Goal: Task Accomplishment & Management: Complete application form

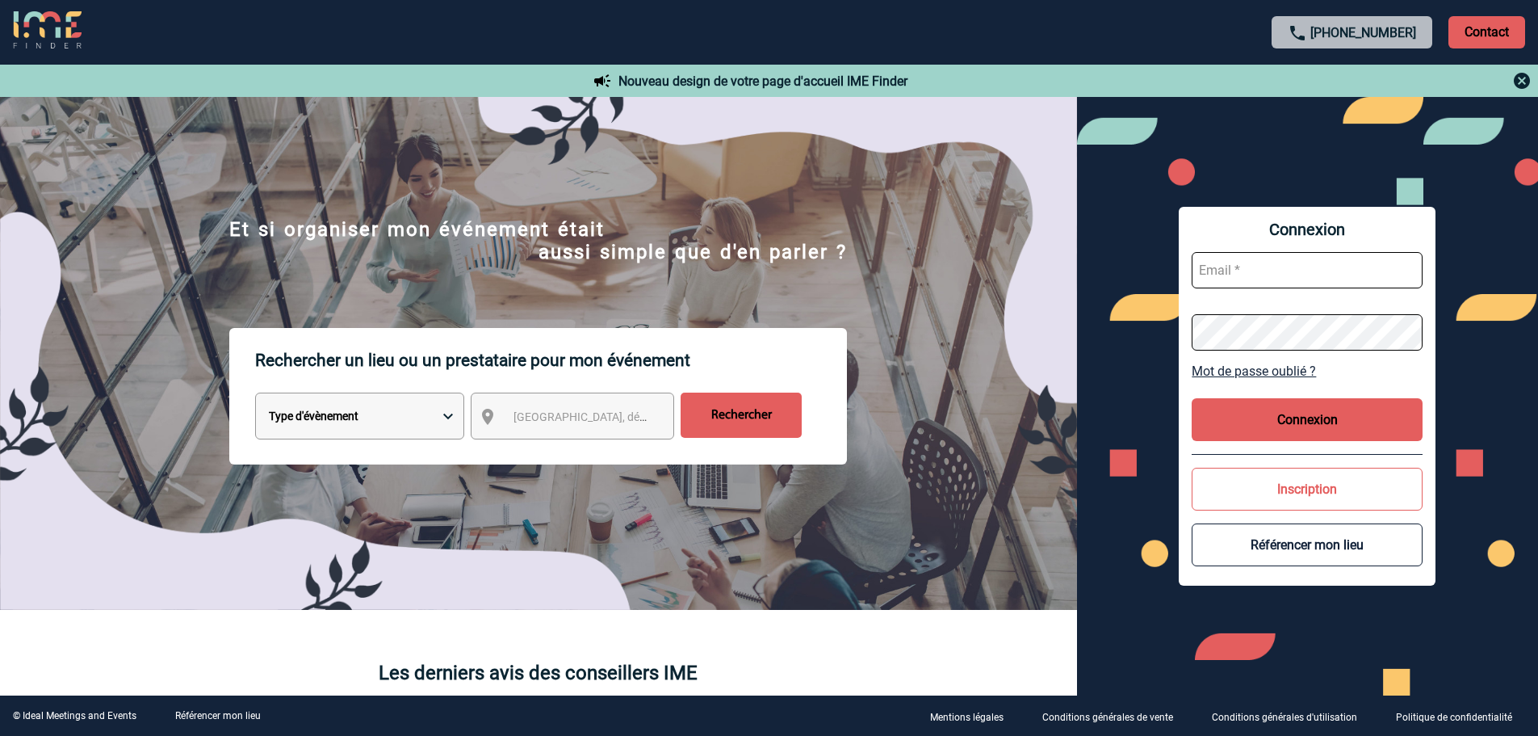
type input "fdelfondo@ime-groupe.com"
click at [1340, 412] on button "Connexion" at bounding box center [1307, 419] width 231 height 43
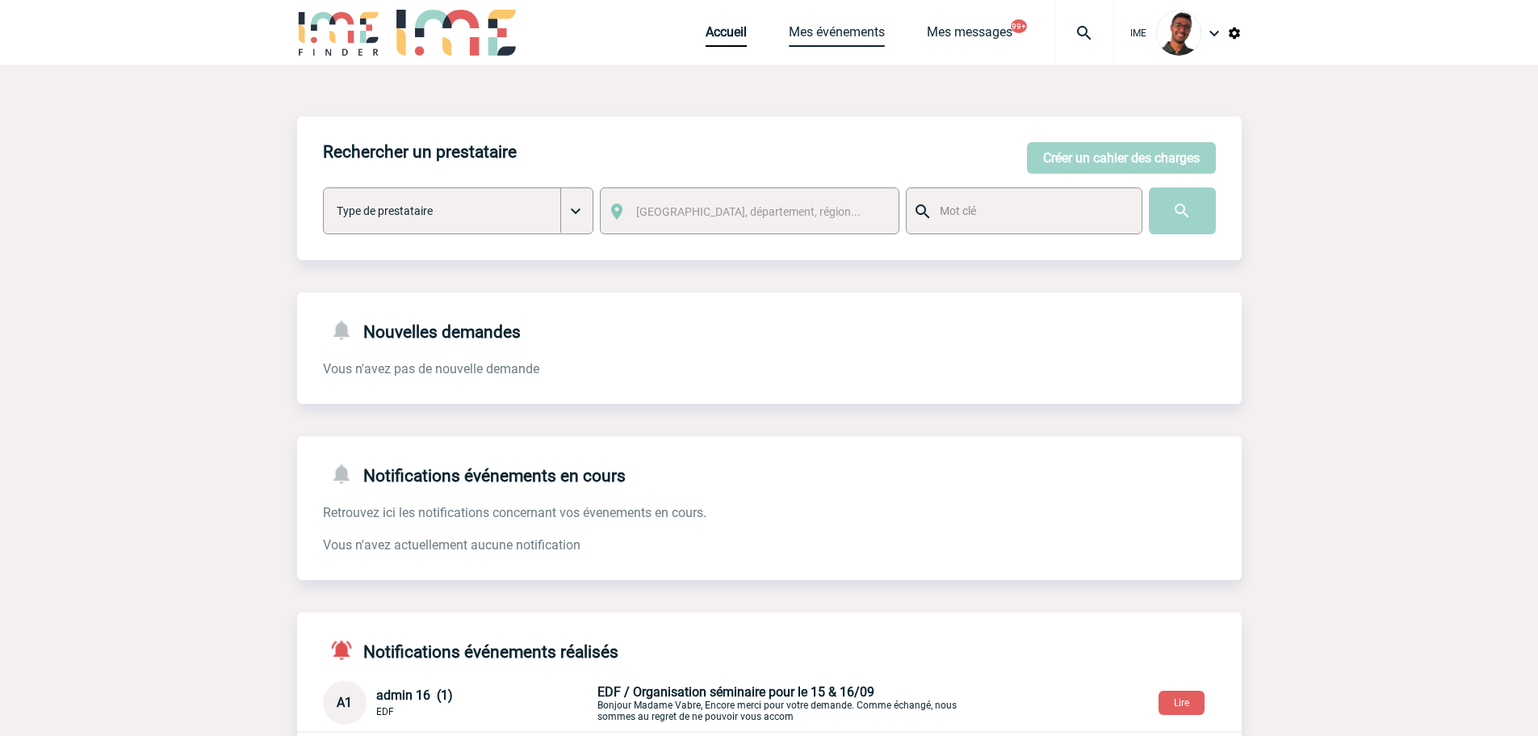
click at [795, 39] on link "Mes événements" at bounding box center [837, 35] width 96 height 23
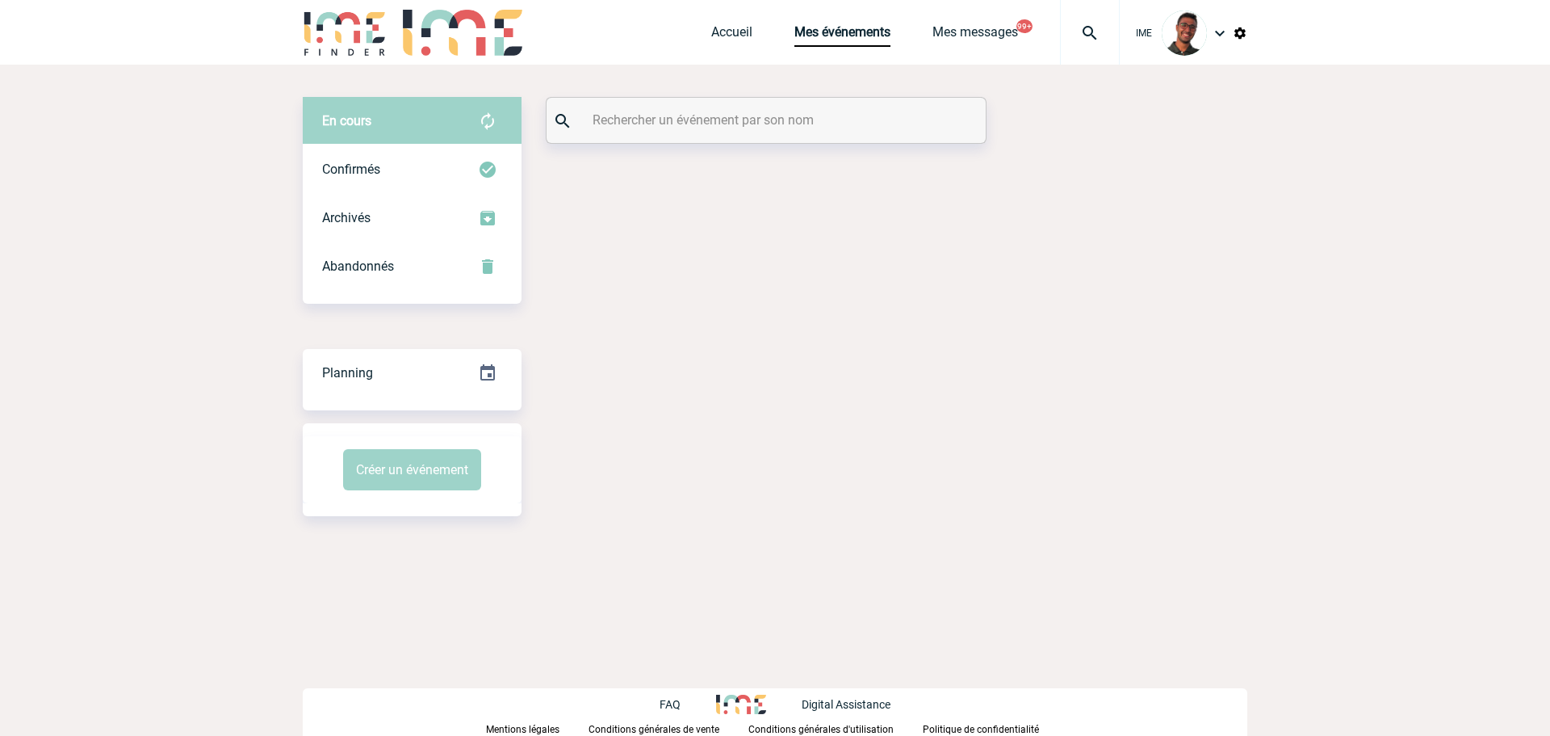
click at [667, 126] on input "text" at bounding box center [768, 119] width 359 height 23
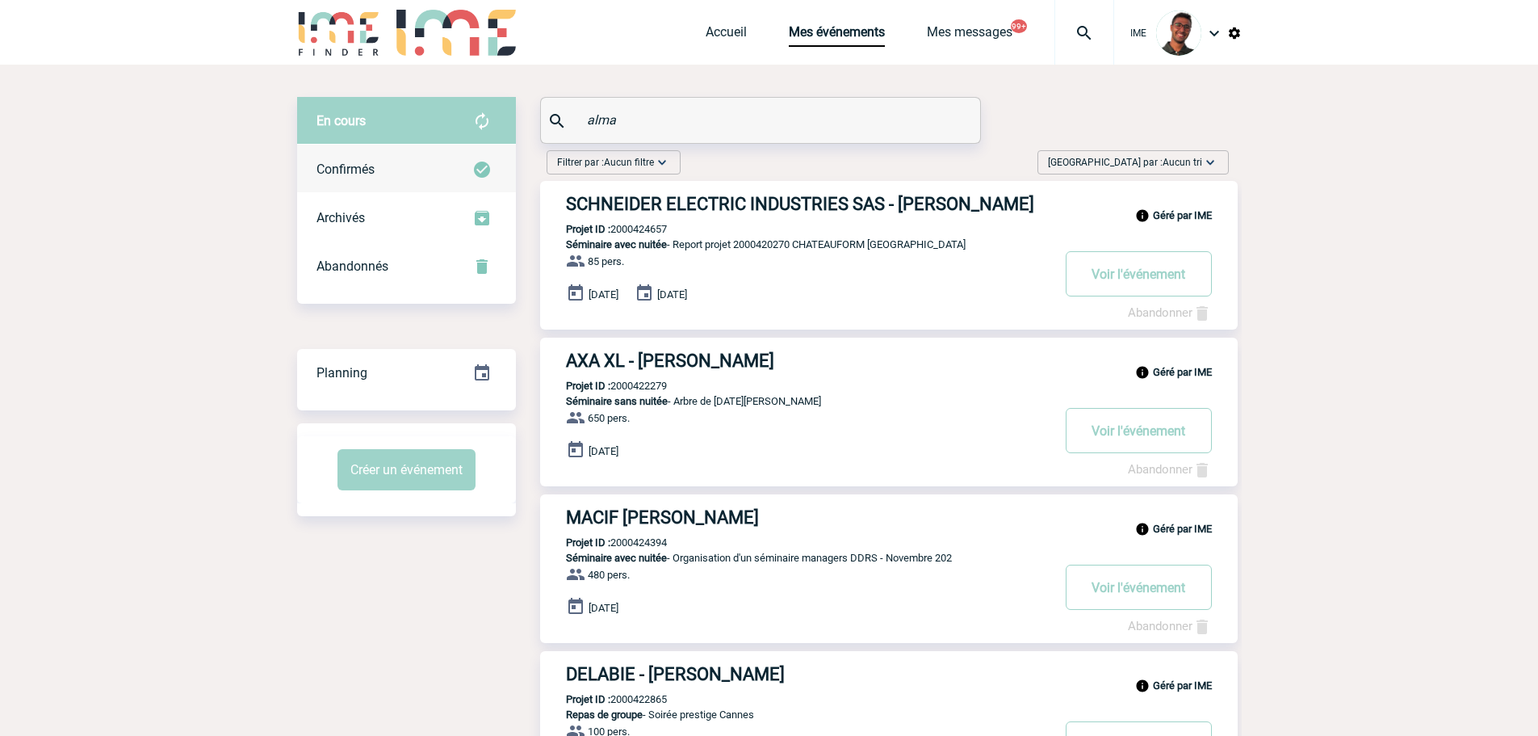
type input "alma"
click at [445, 181] on div "Confirmés" at bounding box center [406, 169] width 219 height 48
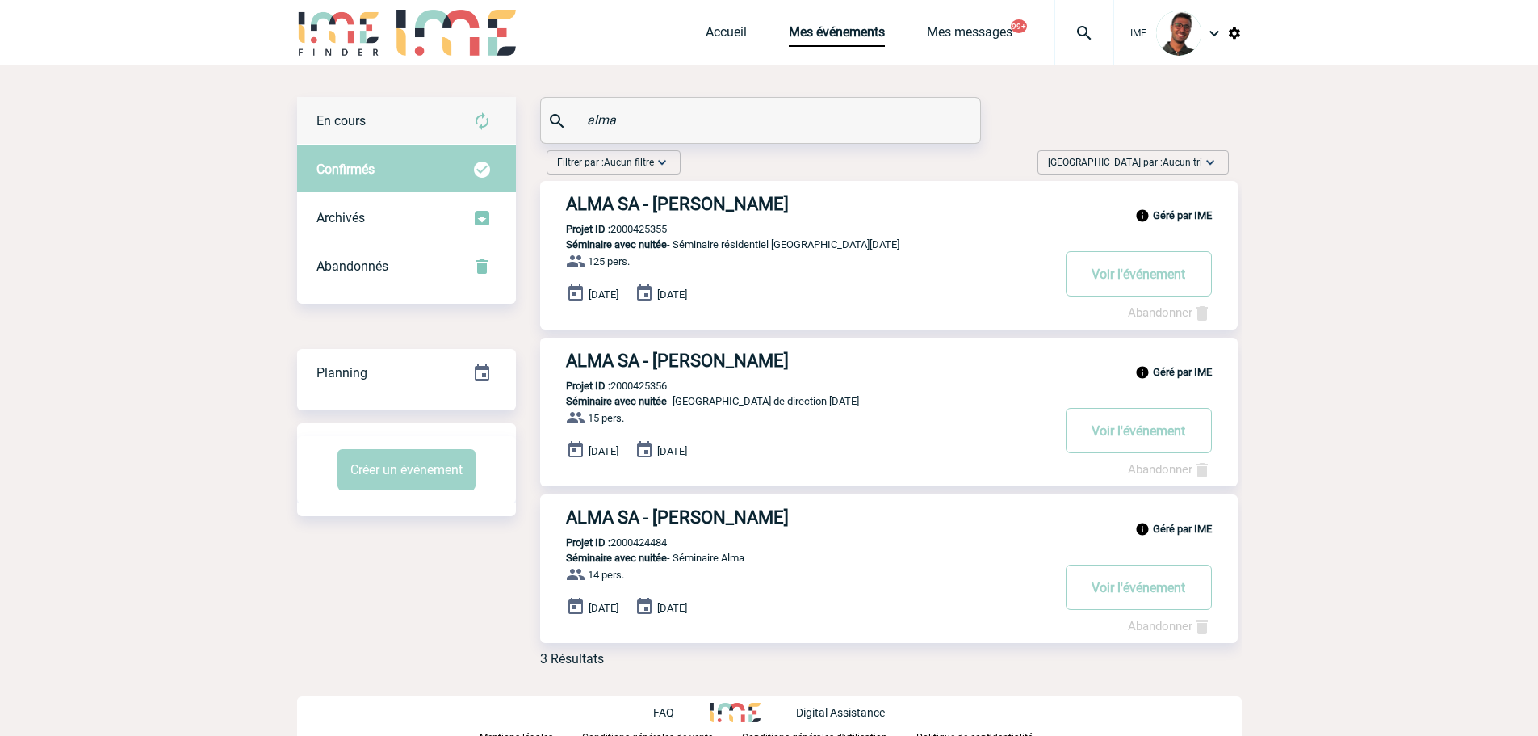
click at [448, 122] on div "En cours" at bounding box center [406, 121] width 219 height 48
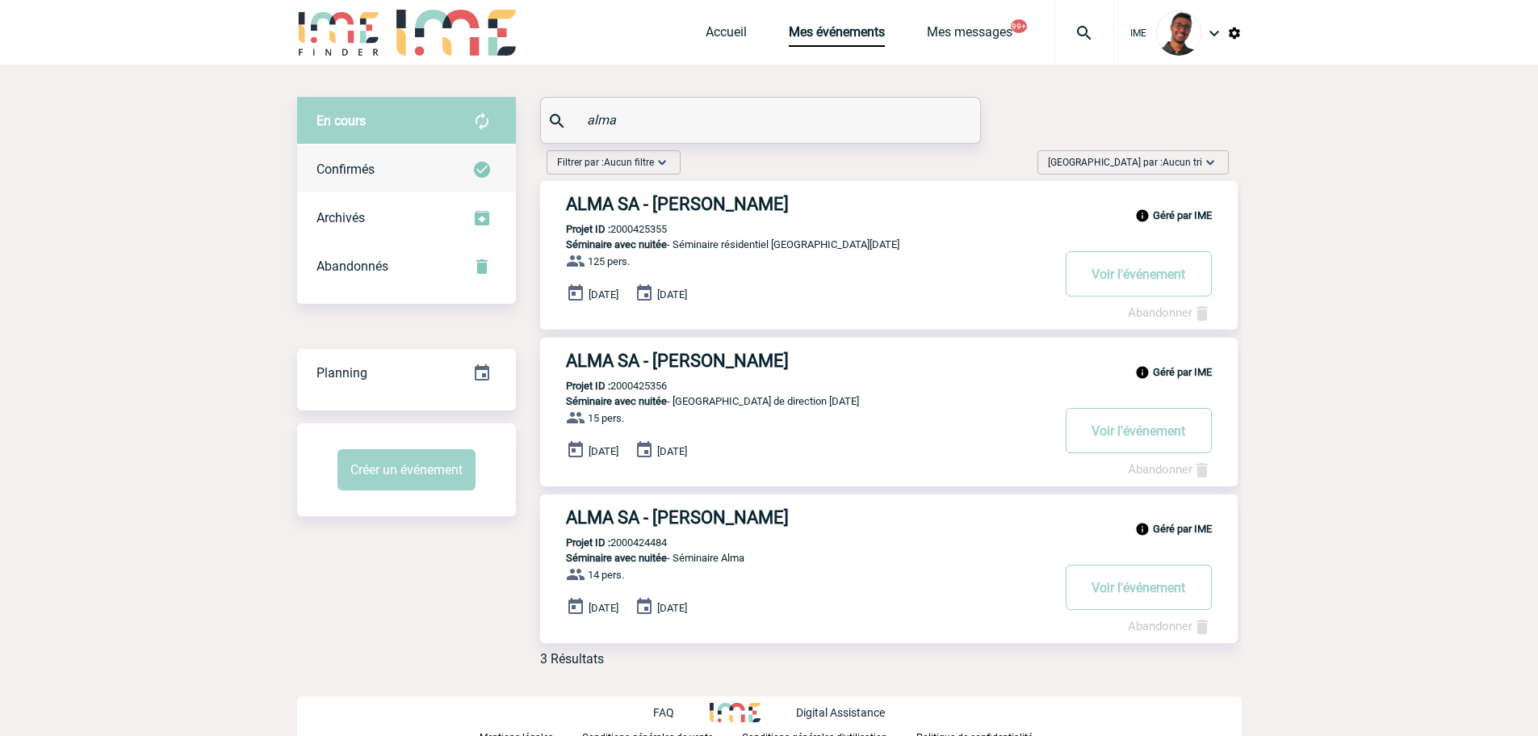
click at [441, 170] on div "Confirmés" at bounding box center [406, 169] width 219 height 48
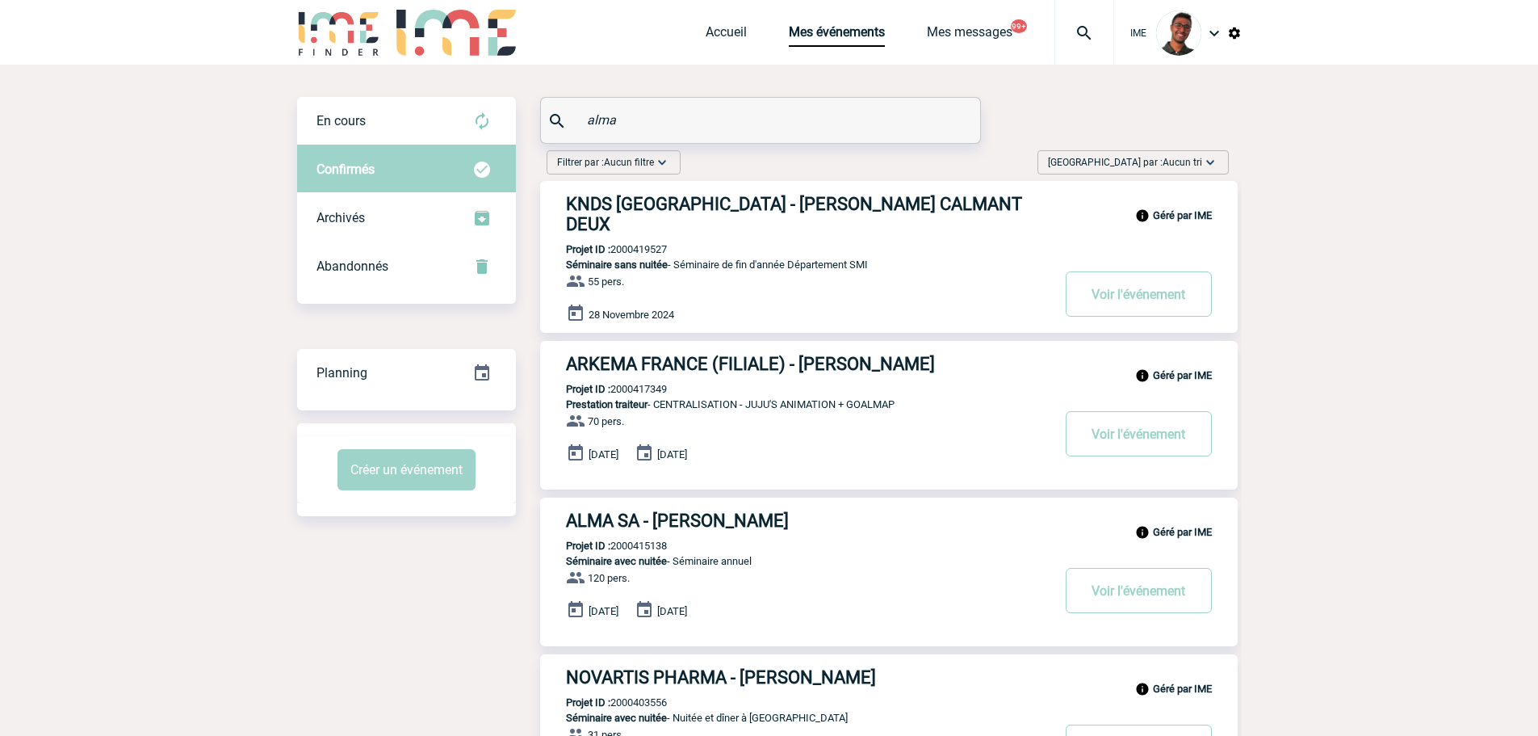
click at [640, 243] on p "Projet ID : 2000419527" at bounding box center [603, 249] width 127 height 12
click at [388, 127] on div "En cours" at bounding box center [406, 121] width 219 height 48
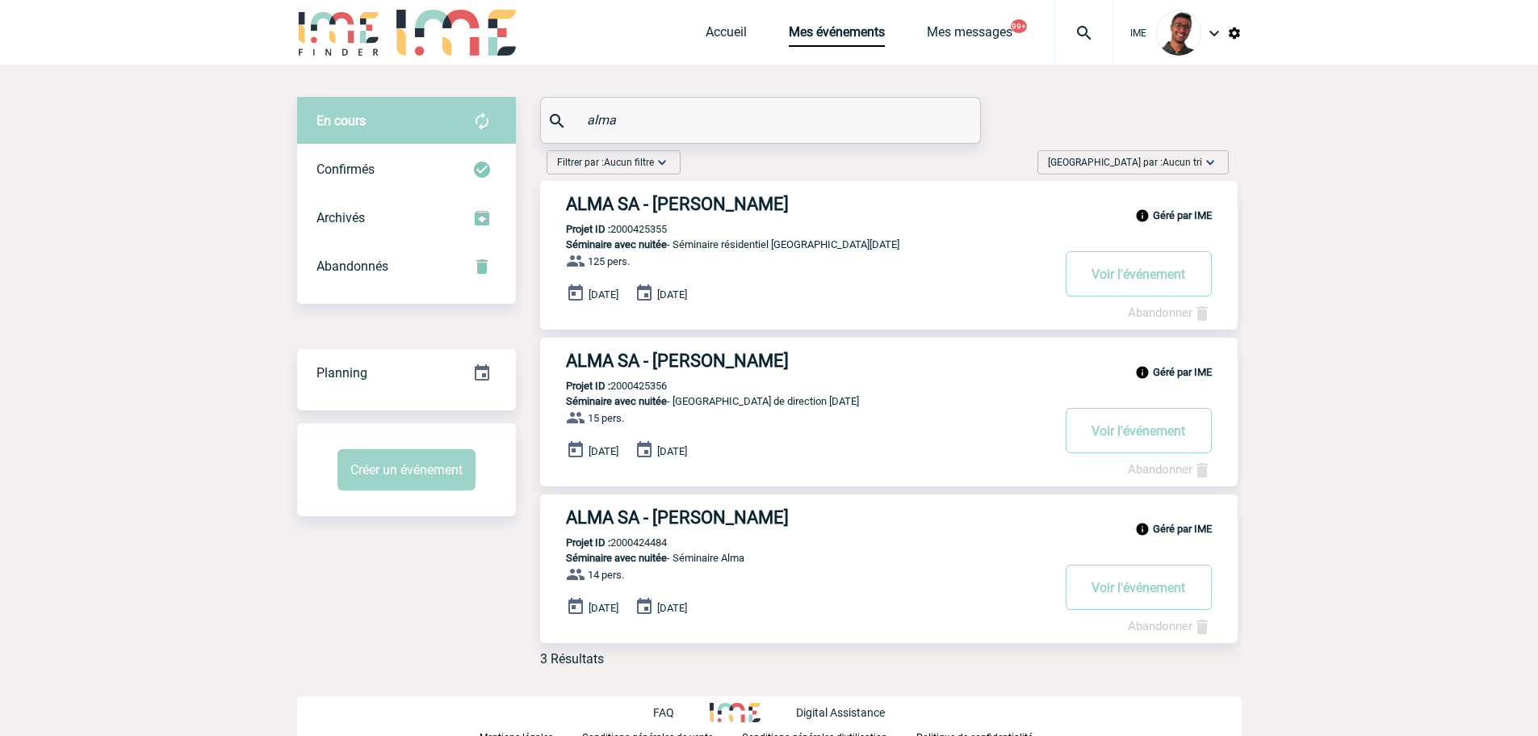
click at [644, 226] on p "Projet ID : 2000425355" at bounding box center [603, 229] width 127 height 12
copy p "2000425355"
click at [651, 182] on div "Géré par IME ALMA SA - Celine ROY Projet ID : 2000425355 Séminaire avec nuitée …" at bounding box center [889, 255] width 698 height 149
click at [639, 203] on h3 "ALMA SA - Celine ROY" at bounding box center [808, 204] width 485 height 20
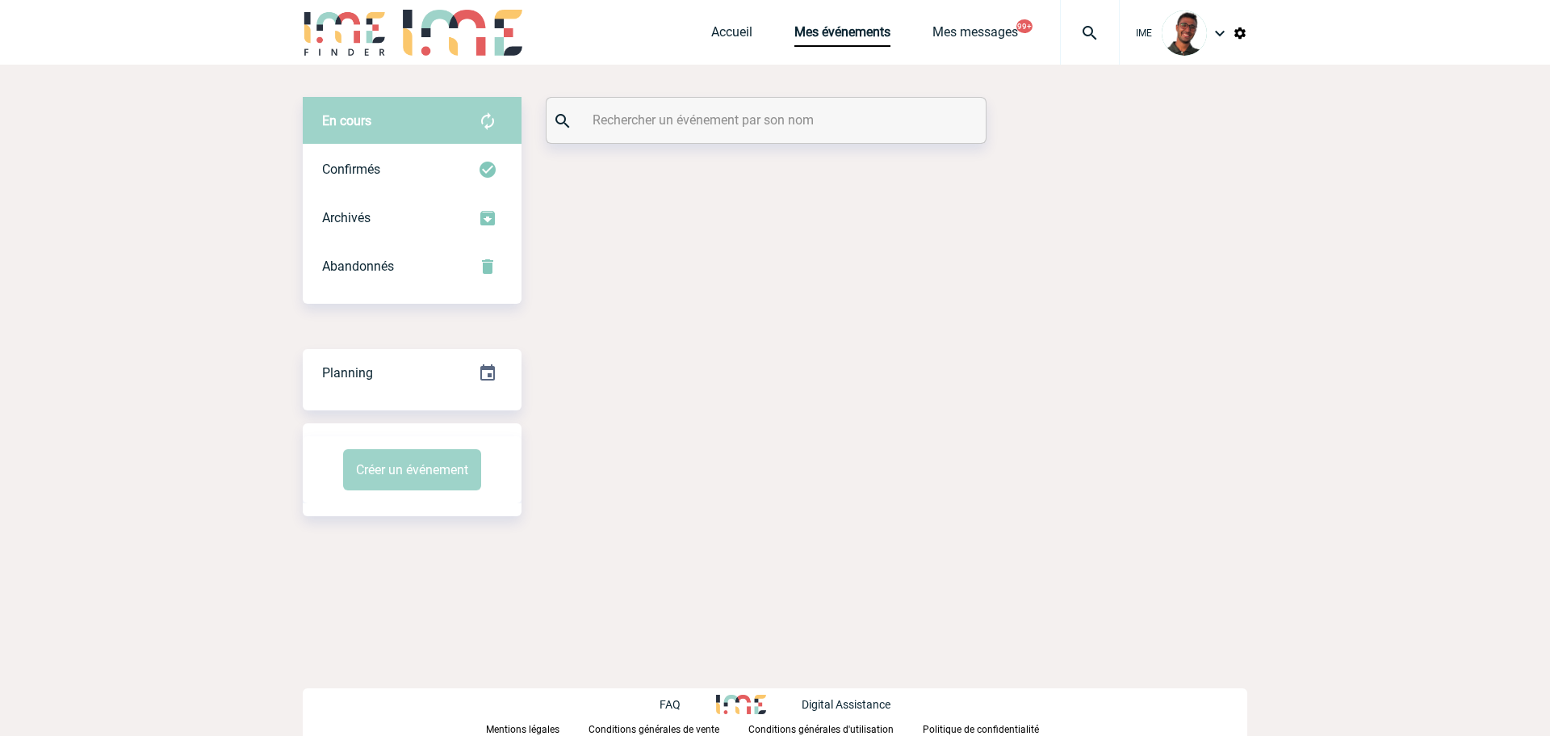
click at [740, 109] on input "text" at bounding box center [768, 119] width 359 height 23
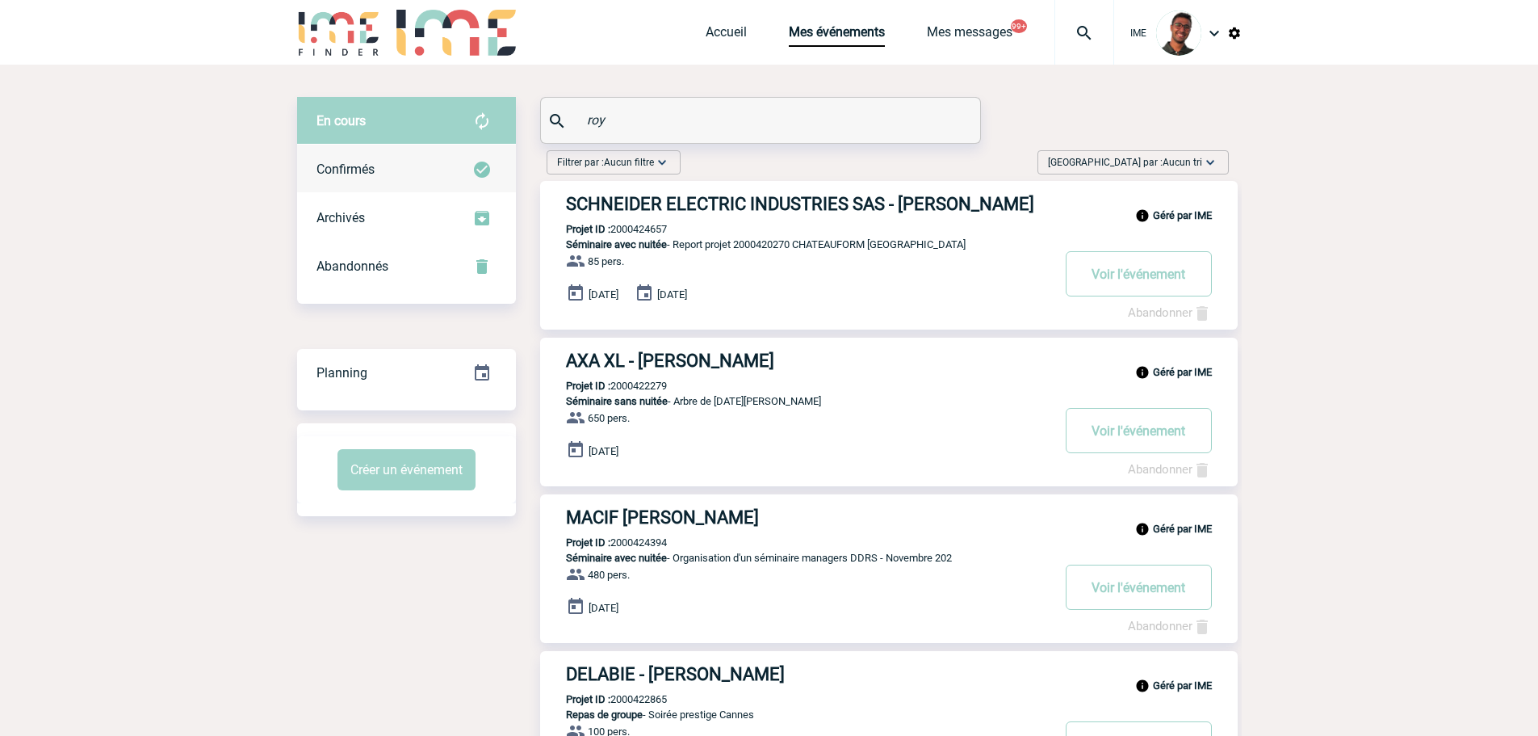
type input "roy"
click at [392, 179] on div "Confirmés" at bounding box center [406, 169] width 219 height 48
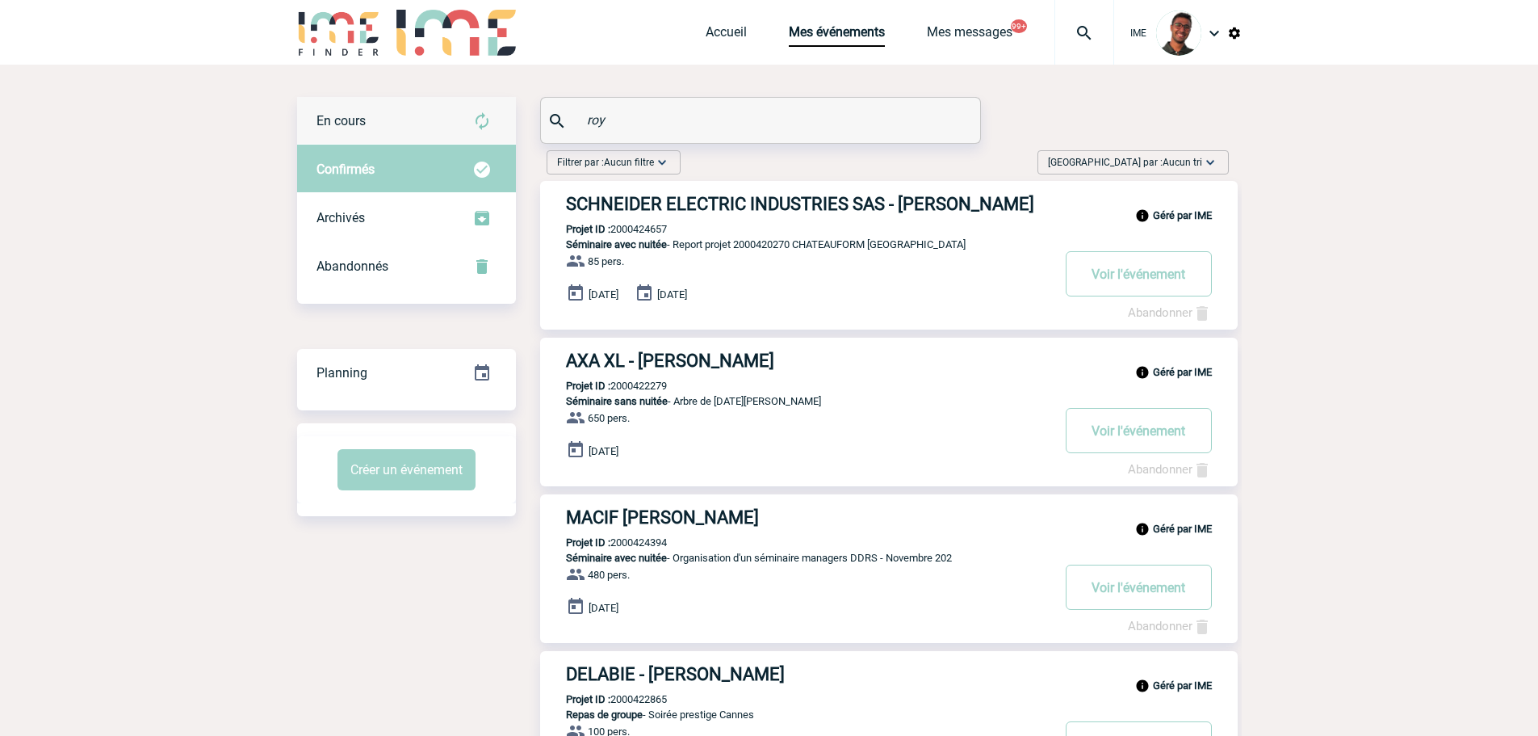
click at [426, 117] on div "En cours" at bounding box center [406, 121] width 219 height 48
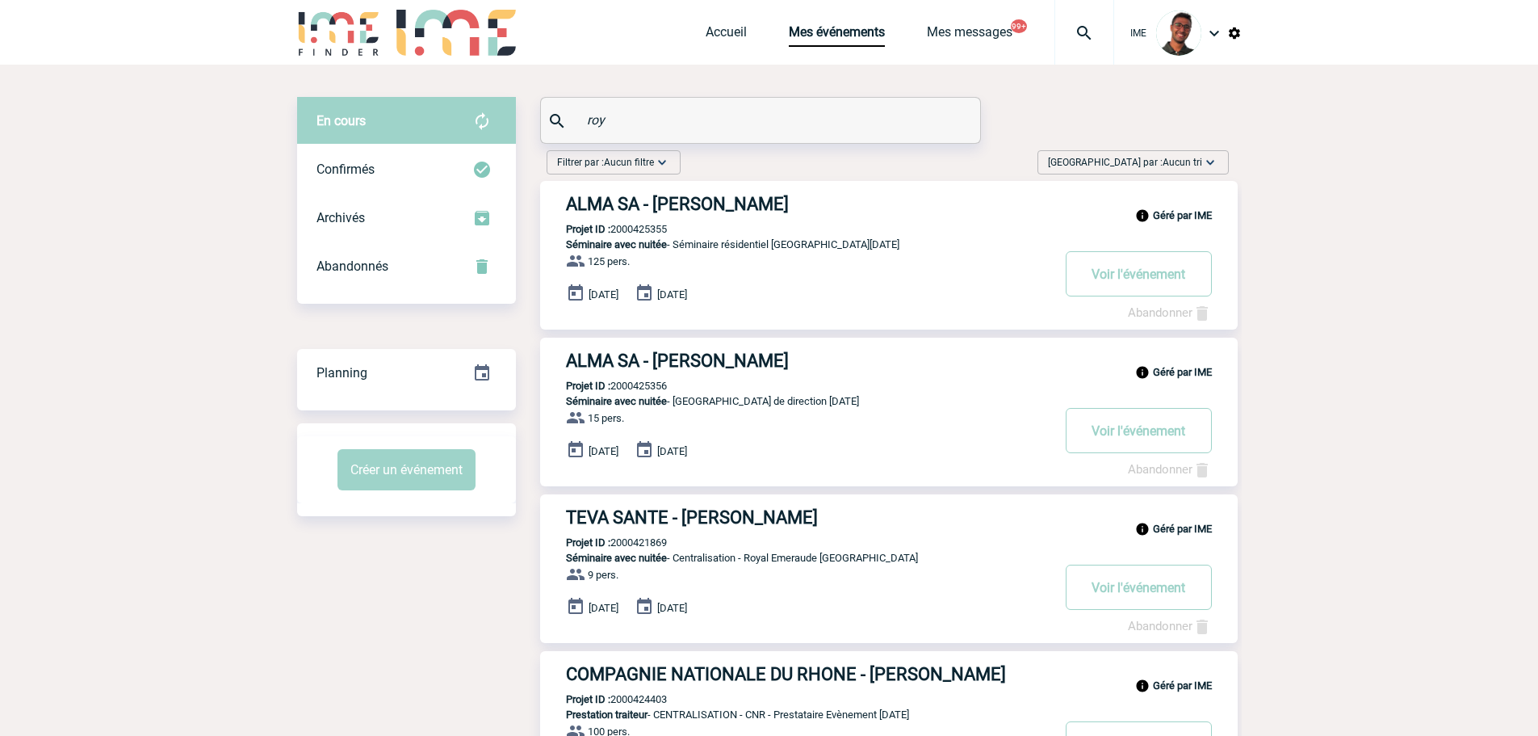
click at [613, 359] on h3 "ALMA SA - Celine ROY" at bounding box center [808, 360] width 485 height 20
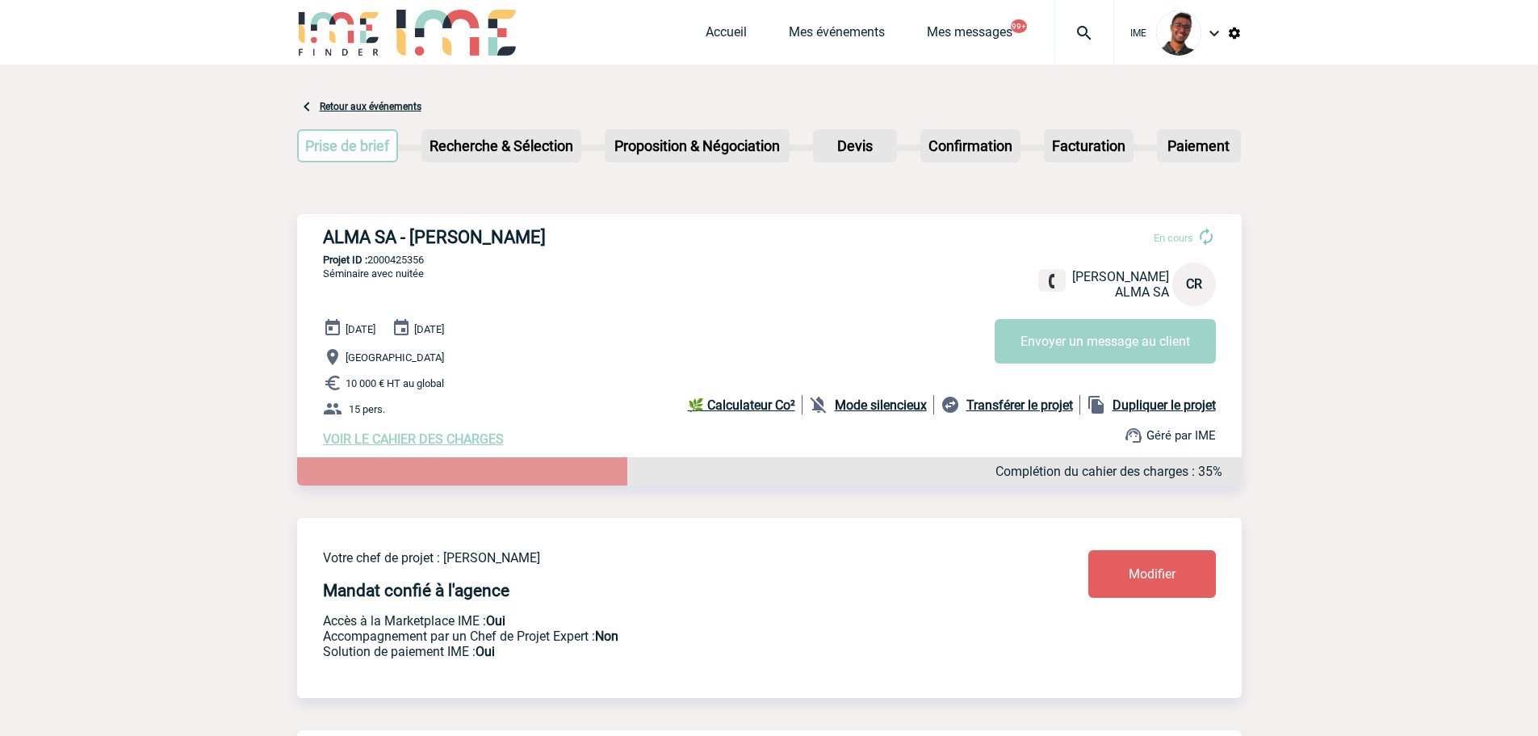
click at [388, 266] on p "Projet ID : 2000425356" at bounding box center [769, 260] width 945 height 12
copy p "2000425356"
click at [778, 33] on span "Accueil" at bounding box center [747, 31] width 83 height 15
click at [784, 33] on span "Accueil" at bounding box center [747, 31] width 83 height 15
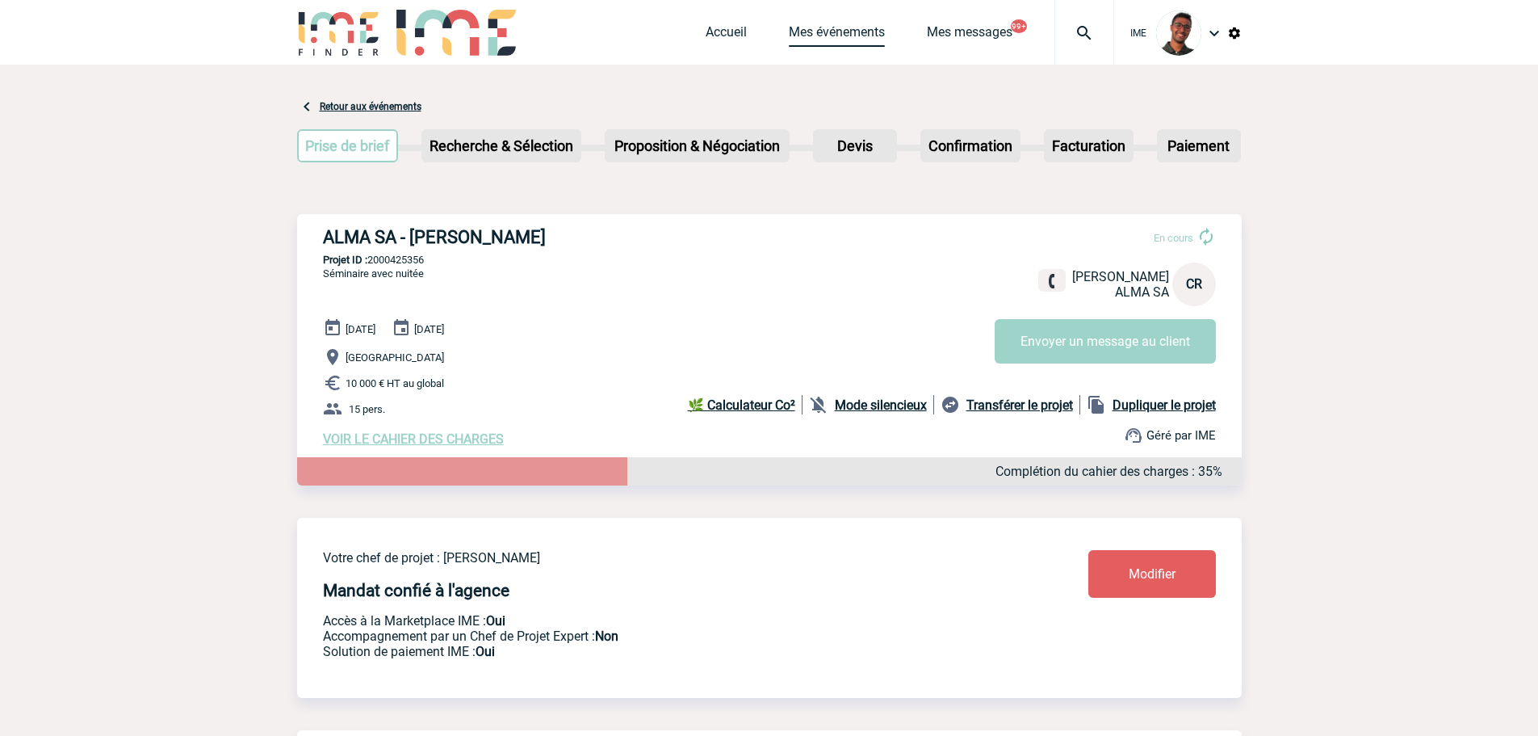
click at [785, 33] on div "Accueil Mes événements Mes messages 99+ Projet, client Projet, client" at bounding box center [910, 32] width 409 height 65
click at [789, 33] on link "Mes événements" at bounding box center [837, 35] width 96 height 23
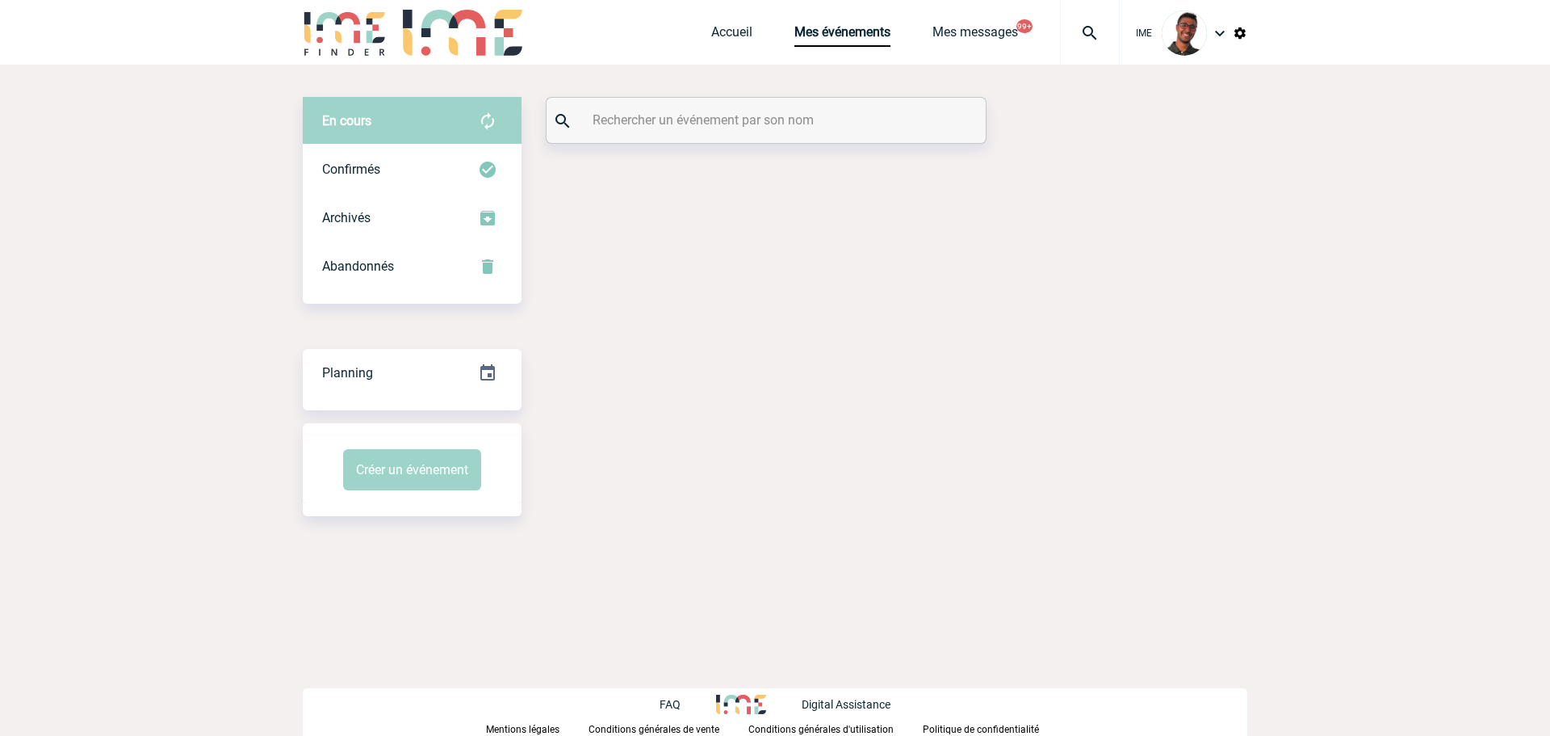
click at [668, 131] on input "text" at bounding box center [768, 119] width 359 height 23
type input "e"
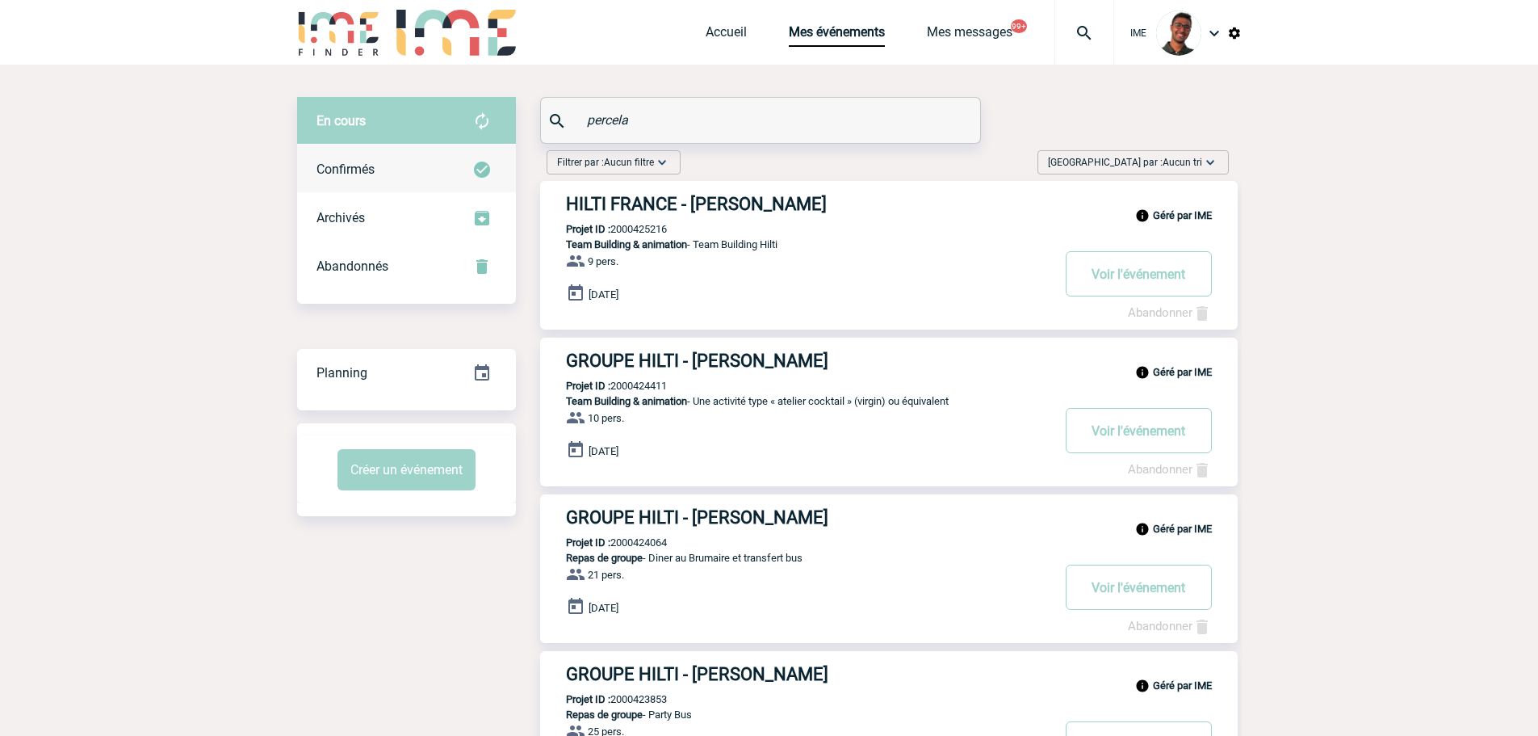
type input "percela"
click at [461, 159] on div "Confirmés" at bounding box center [406, 169] width 219 height 48
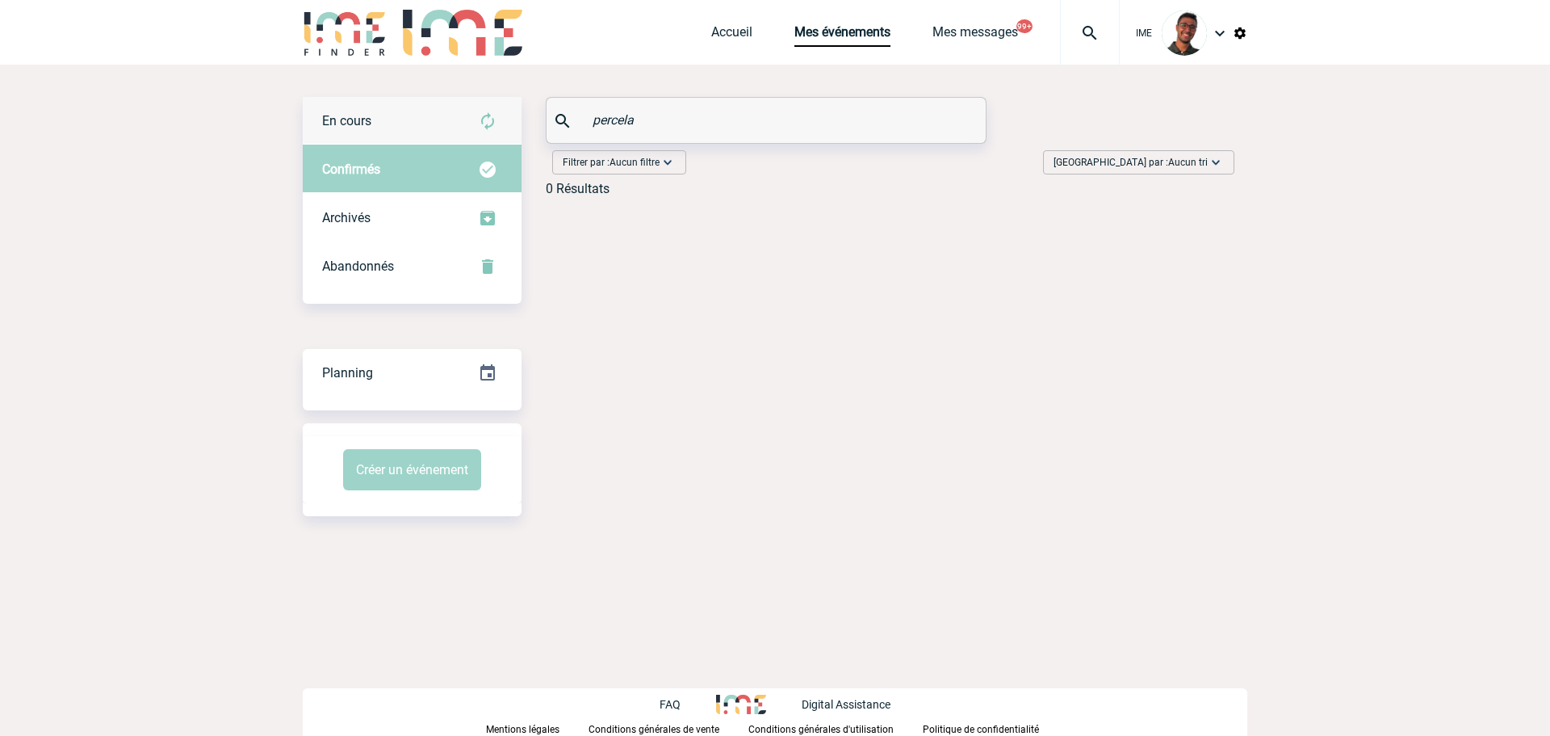
click at [461, 124] on div "En cours" at bounding box center [412, 121] width 219 height 48
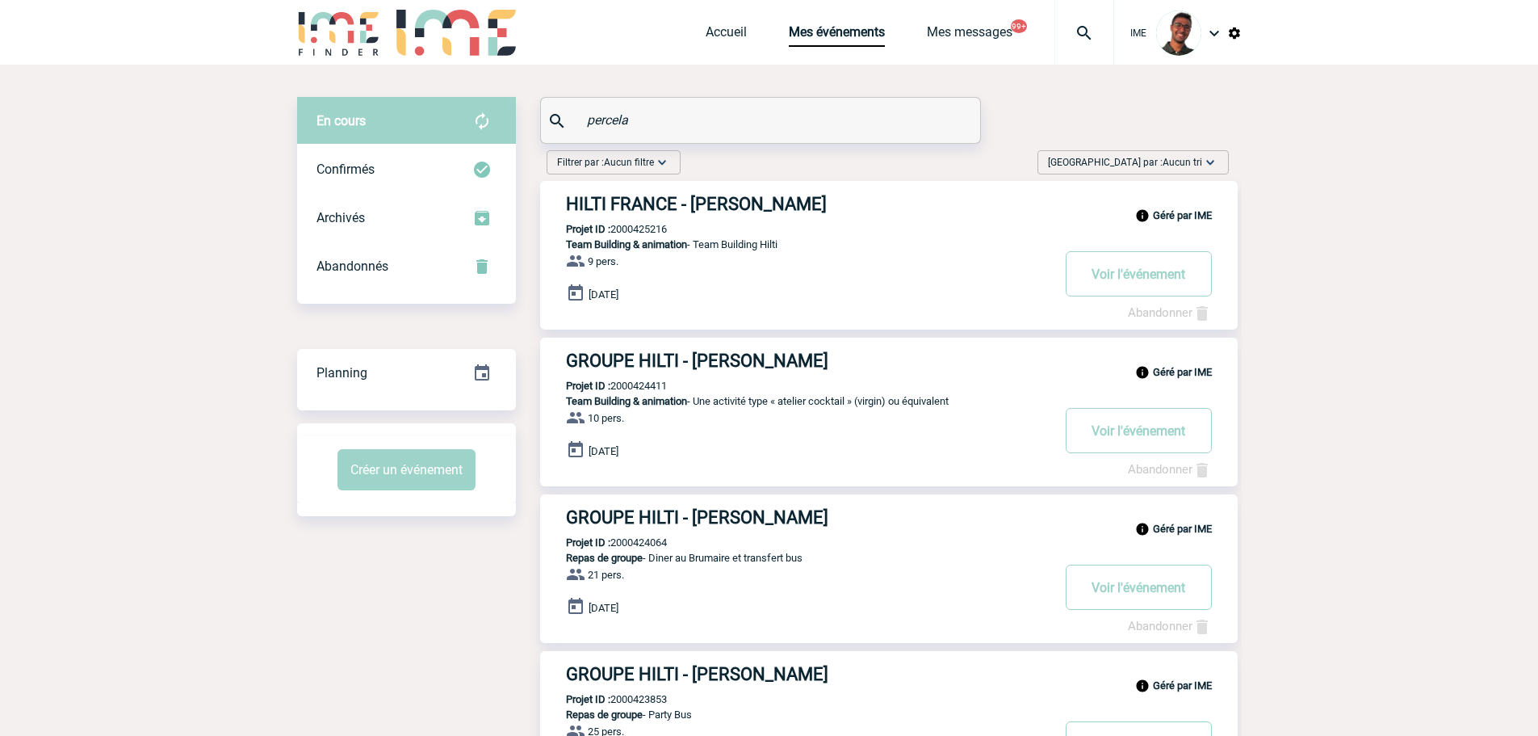
click at [371, 51] on img at bounding box center [339, 33] width 84 height 46
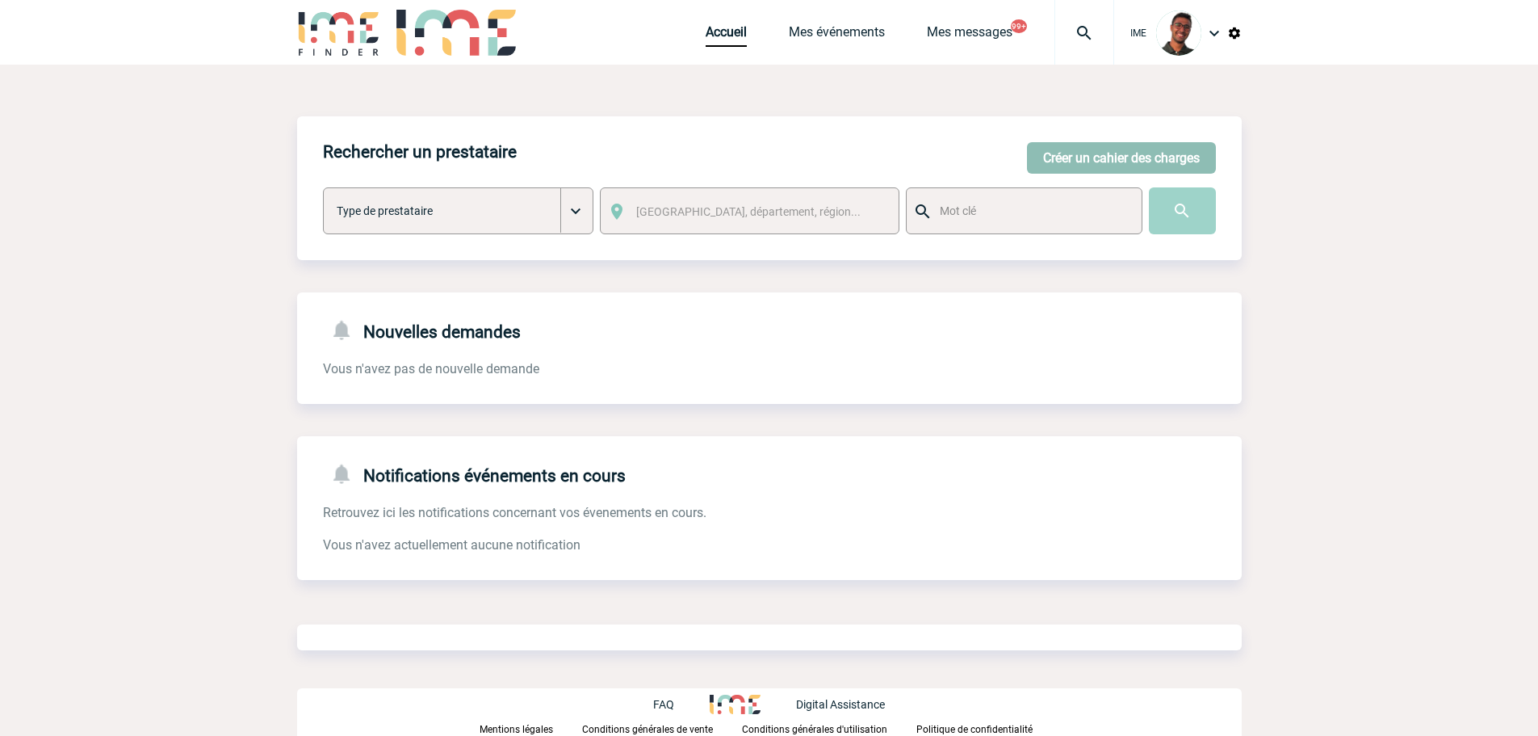
click at [1093, 144] on button "Créer un cahier des charges" at bounding box center [1121, 157] width 189 height 31
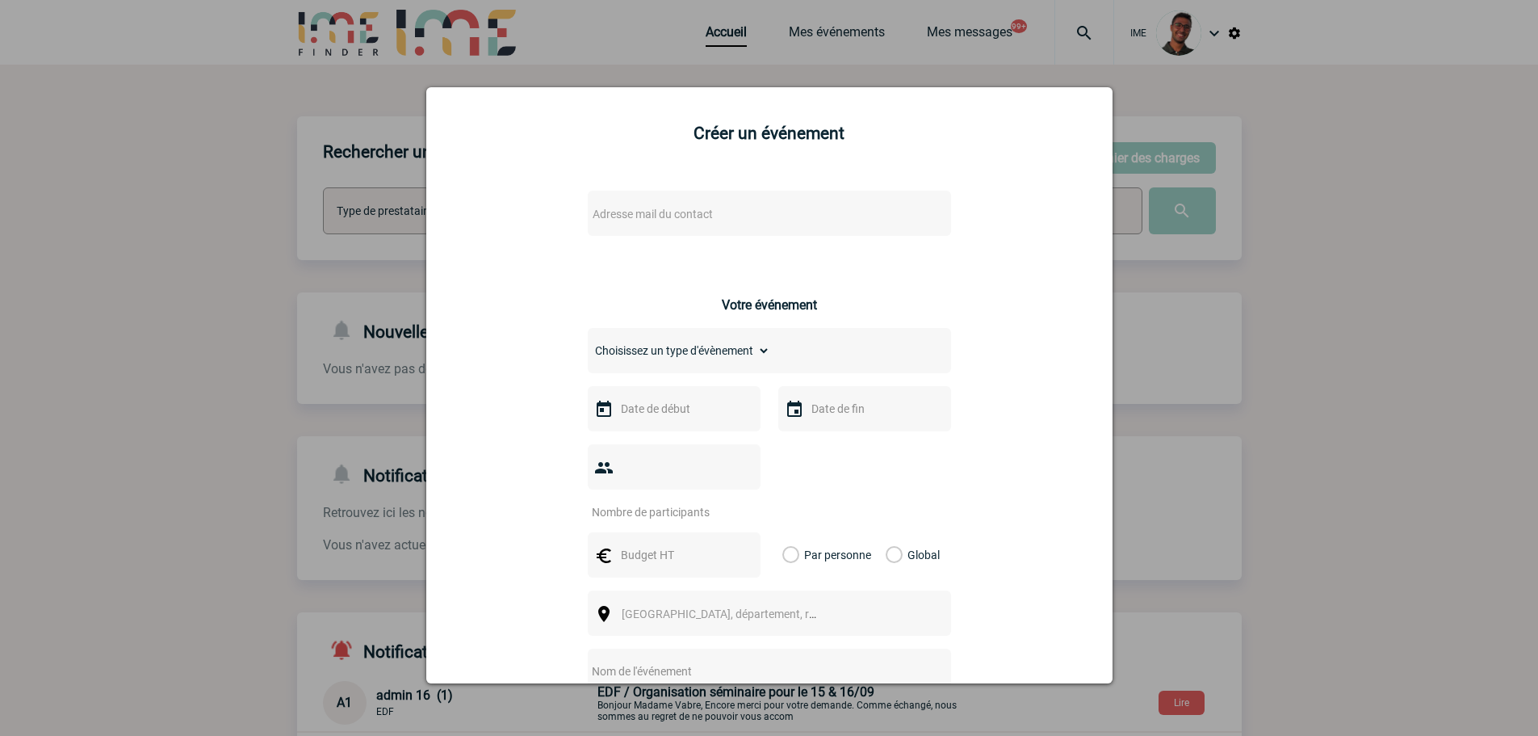
click at [766, 226] on div "Adresse mail du contact" at bounding box center [769, 213] width 363 height 45
click at [767, 221] on span "Adresse mail du contact" at bounding box center [727, 214] width 283 height 23
type input "anna.p"
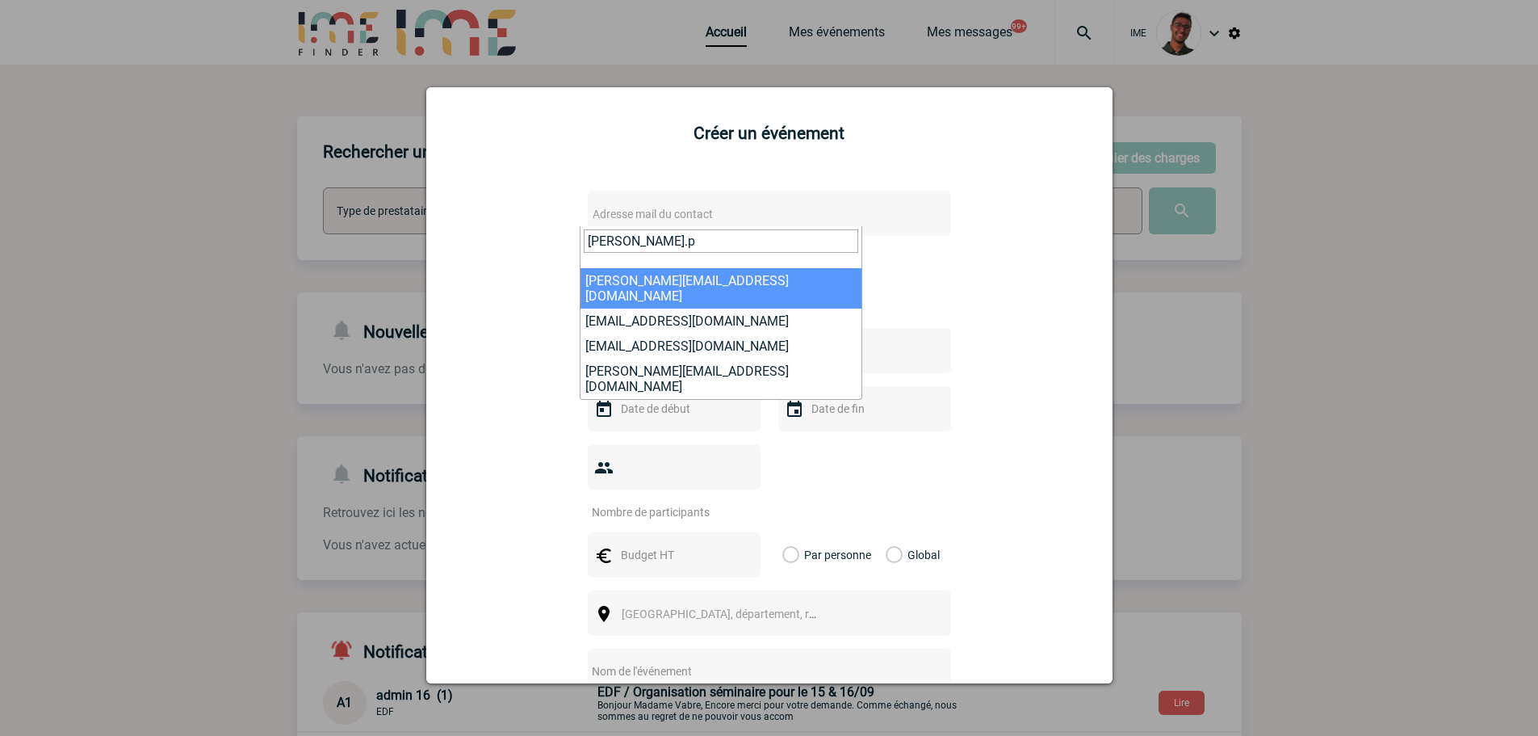
drag, startPoint x: 530, startPoint y: 237, endPoint x: 508, endPoint y: 237, distance: 21.8
click at [508, 237] on body "IME Accueil Mes événements" at bounding box center [769, 497] width 1538 height 994
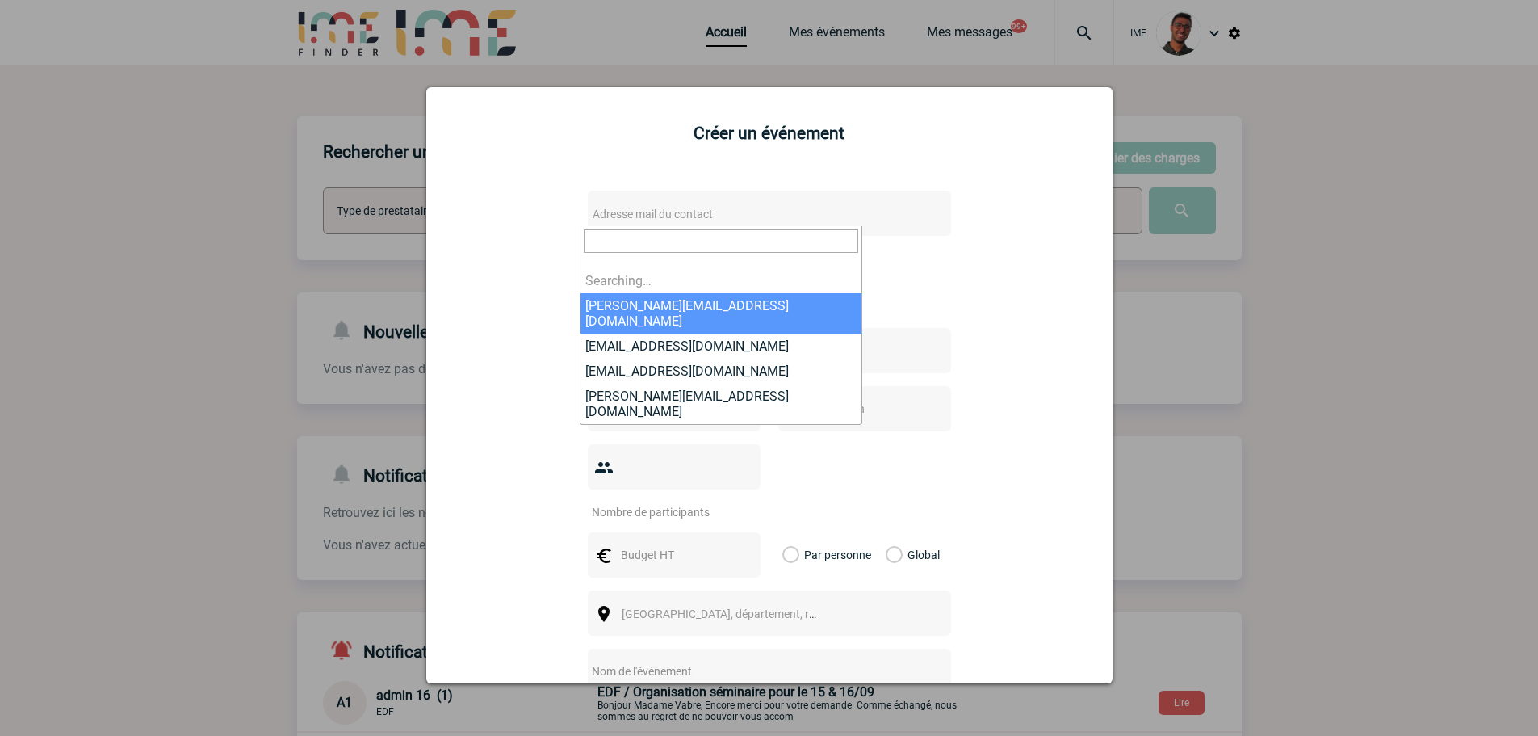
type input "l"
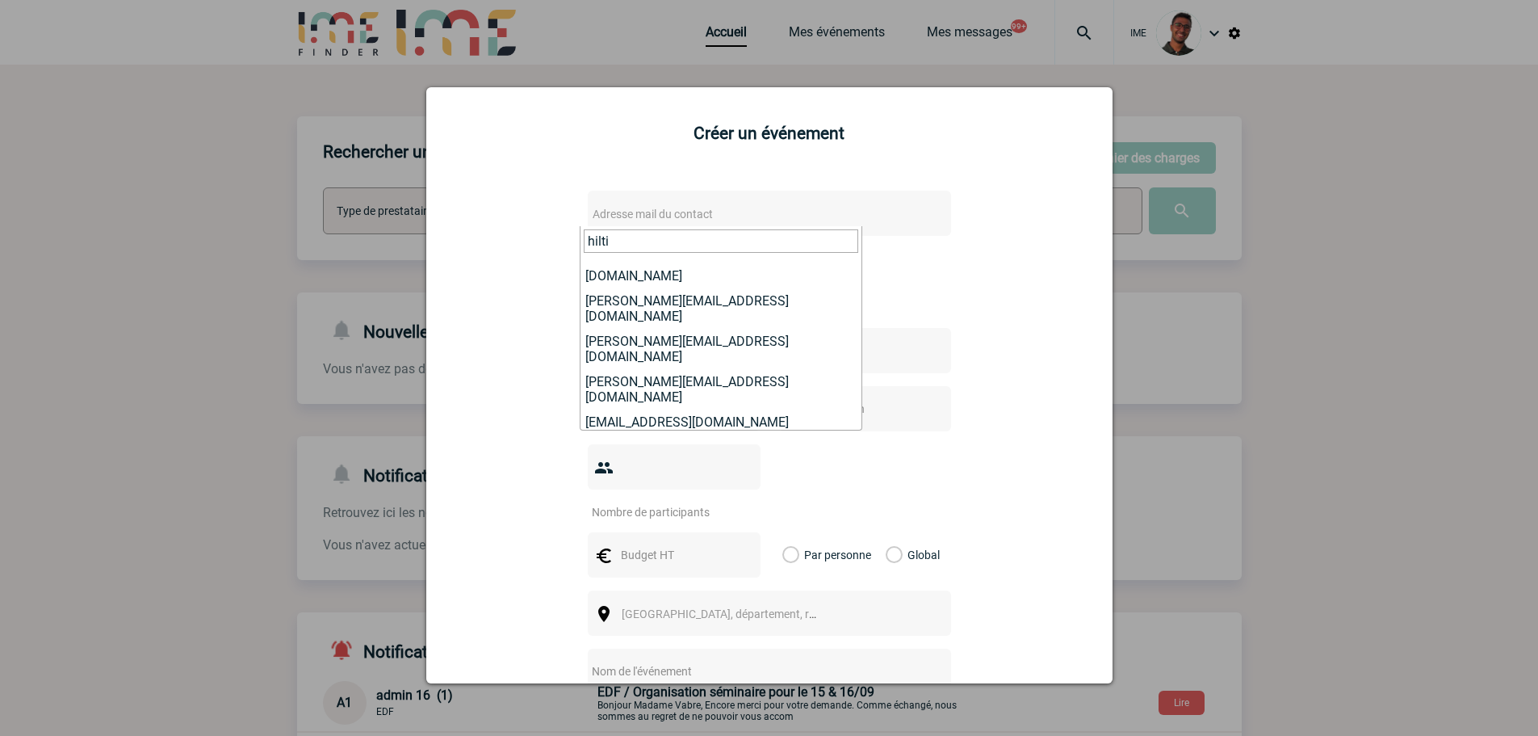
scroll to position [142, 0]
type input "hilti"
select select "132283"
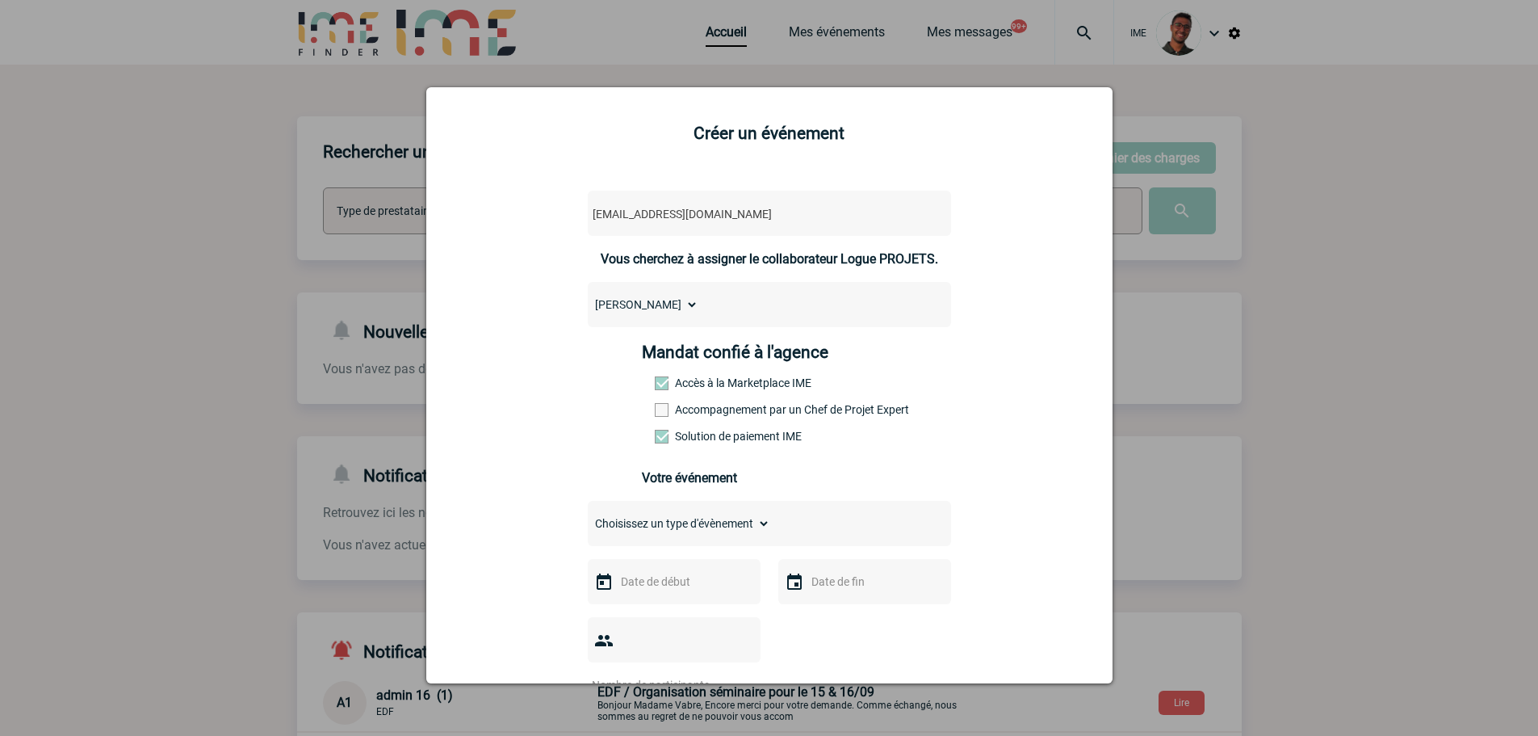
click at [656, 417] on span at bounding box center [662, 410] width 14 height 14
click at [0, 0] on input "Accompagnement par un Chef de Projet Expert" at bounding box center [0, 0] width 0 height 0
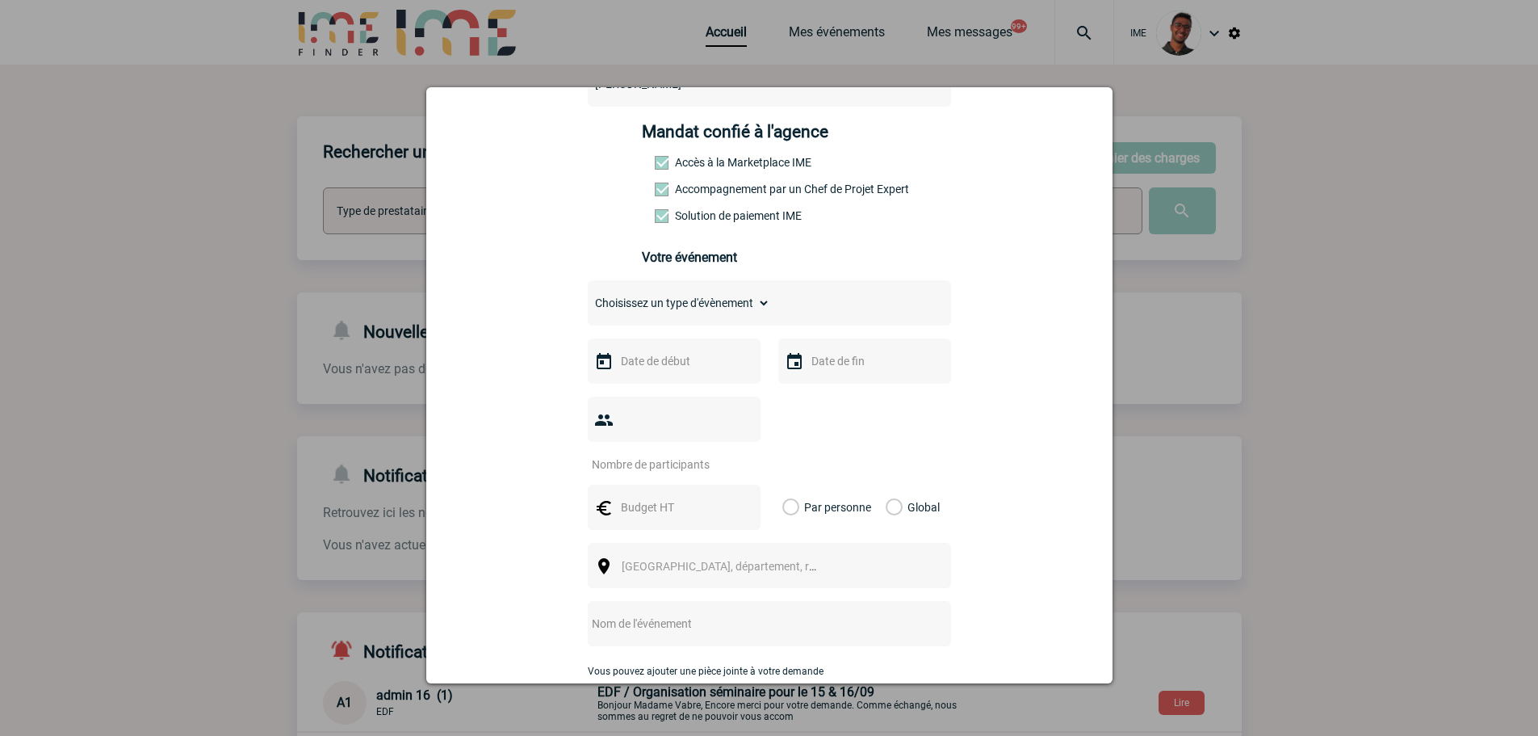
scroll to position [221, 0]
click at [697, 264] on h3 "Votre événement" at bounding box center [769, 256] width 254 height 15
click at [679, 312] on select "Choisissez un type d'évènement Séminaire avec nuitée Séminaire sans nuitée Repa…" at bounding box center [679, 302] width 182 height 23
select select "2"
click at [588, 295] on select "Choisissez un type d'évènement Séminaire avec nuitée Séminaire sans nuitée Repa…" at bounding box center [679, 302] width 182 height 23
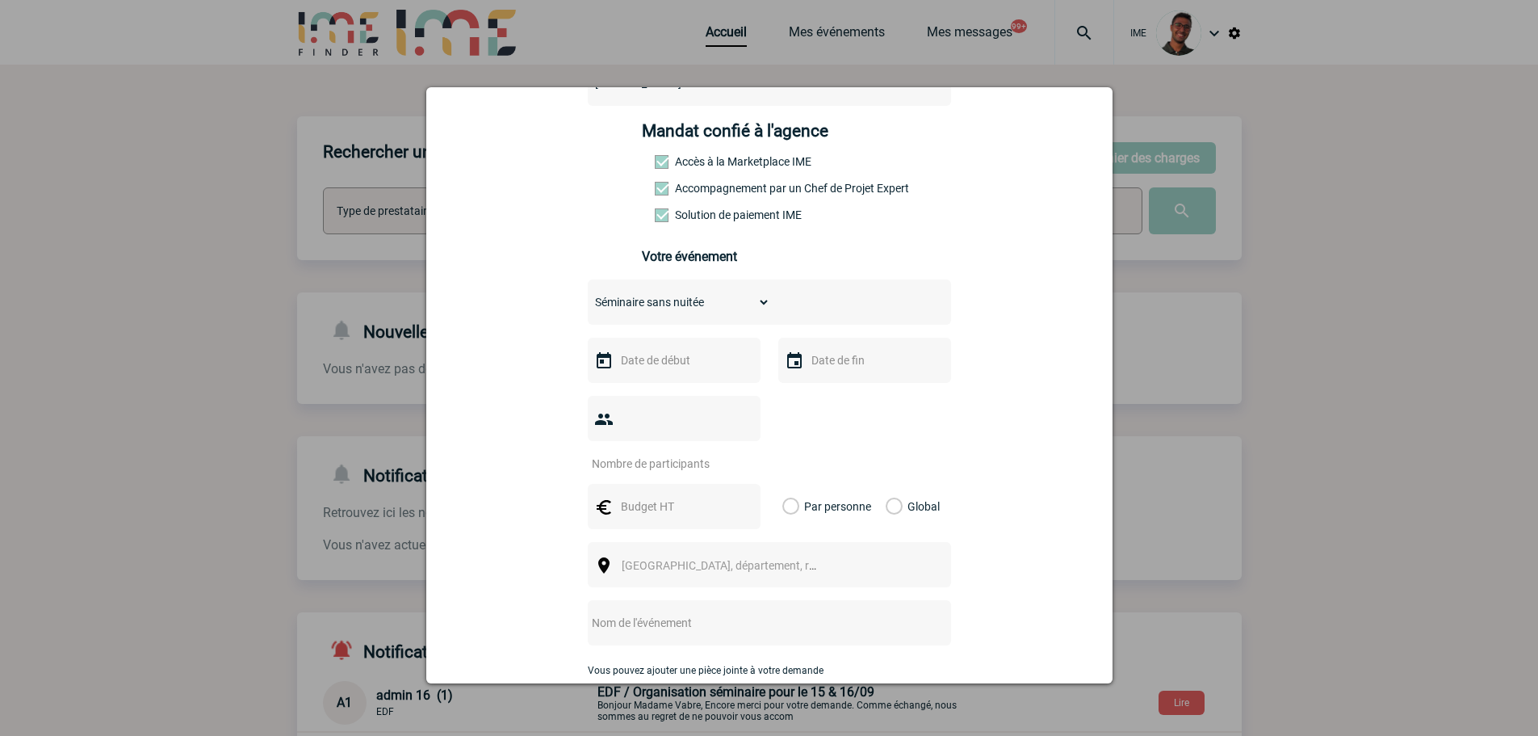
click at [663, 368] on input "text" at bounding box center [672, 360] width 111 height 21
click at [812, 384] on link "Suivant" at bounding box center [820, 392] width 25 height 25
click at [636, 548] on link "20" at bounding box center [630, 548] width 30 height 29
type input "20-10-2025"
click at [839, 367] on input "text" at bounding box center [863, 360] width 111 height 21
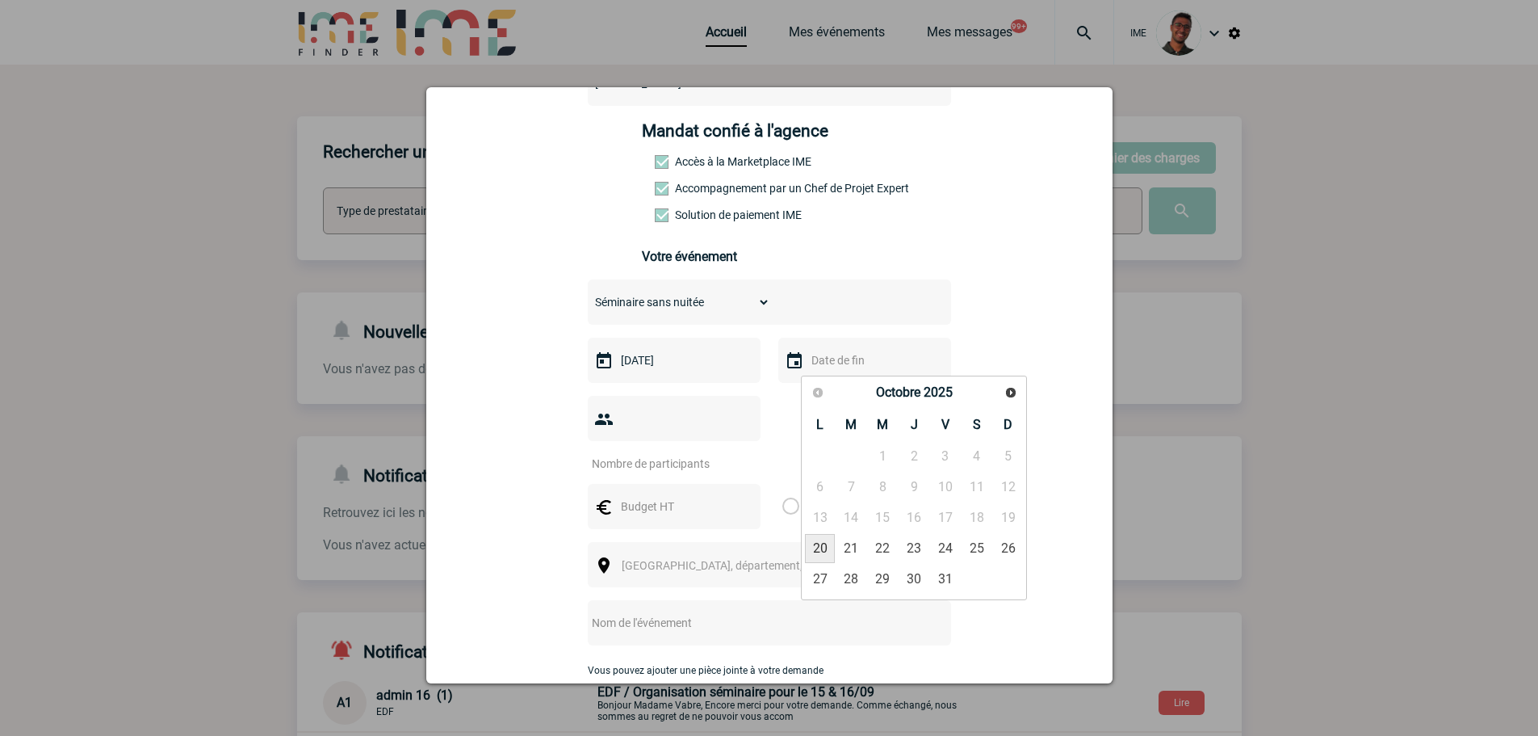
click at [817, 552] on link "20" at bounding box center [820, 548] width 30 height 29
type input "20-10-2025"
click at [672, 453] on input "number" at bounding box center [664, 463] width 152 height 21
type input "13"
click at [640, 496] on div at bounding box center [674, 506] width 173 height 45
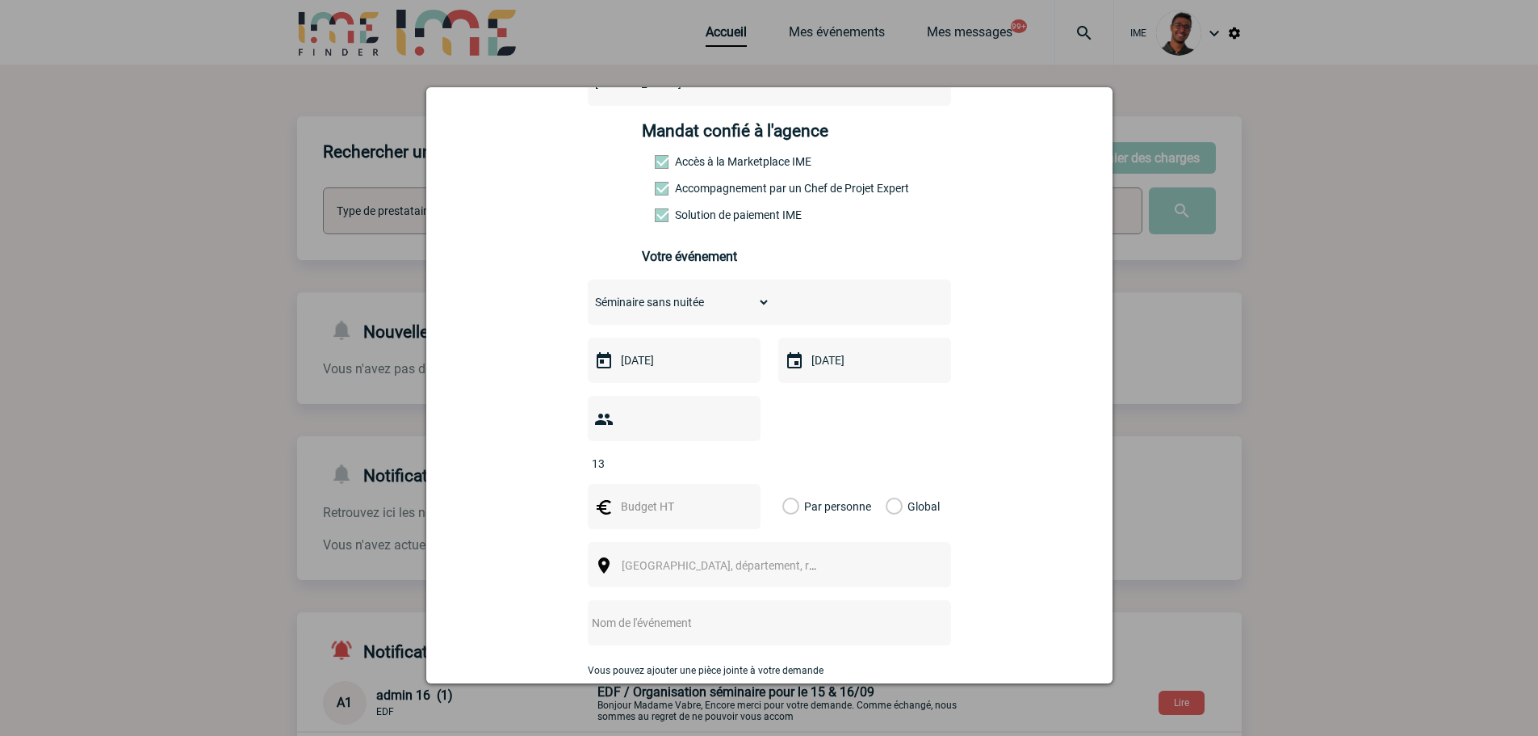
click at [652, 484] on div at bounding box center [674, 506] width 173 height 45
click at [650, 496] on input "text" at bounding box center [672, 506] width 111 height 21
type input "2000"
click at [886, 484] on label "Global" at bounding box center [891, 506] width 10 height 45
click at [0, 0] on input "Global" at bounding box center [0, 0] width 0 height 0
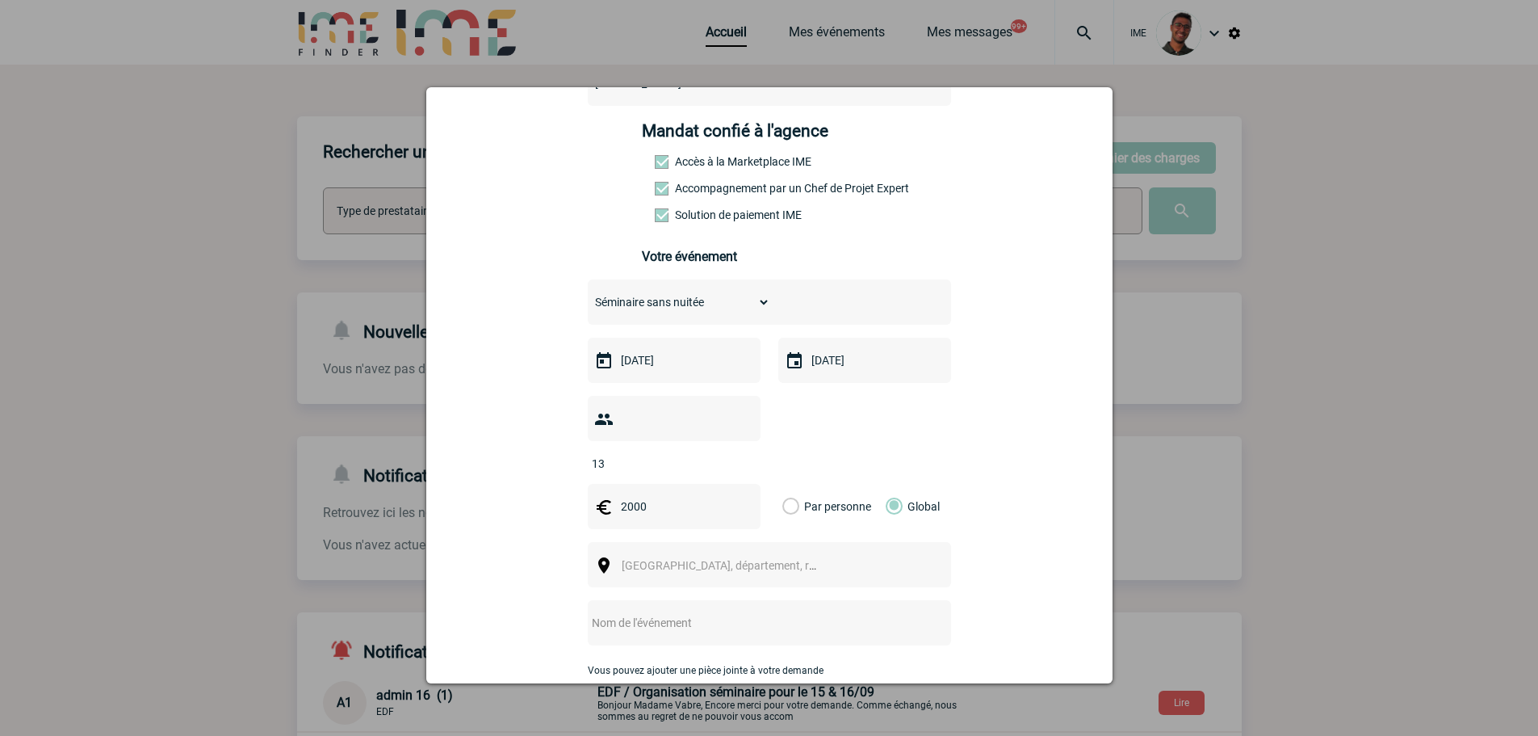
click at [770, 554] on span "Ville, département, région..." at bounding box center [726, 565] width 222 height 23
type input "paris"
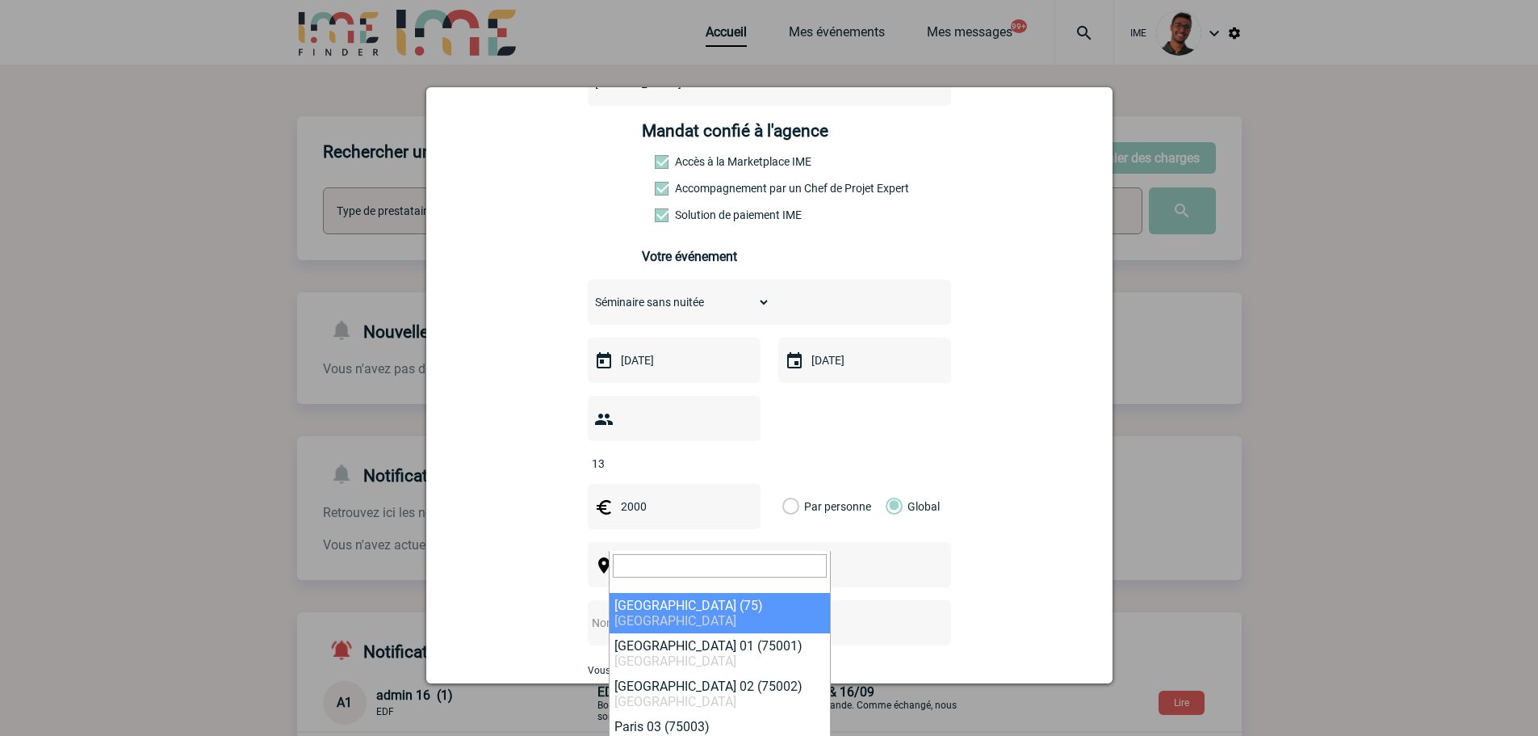
select select "3"
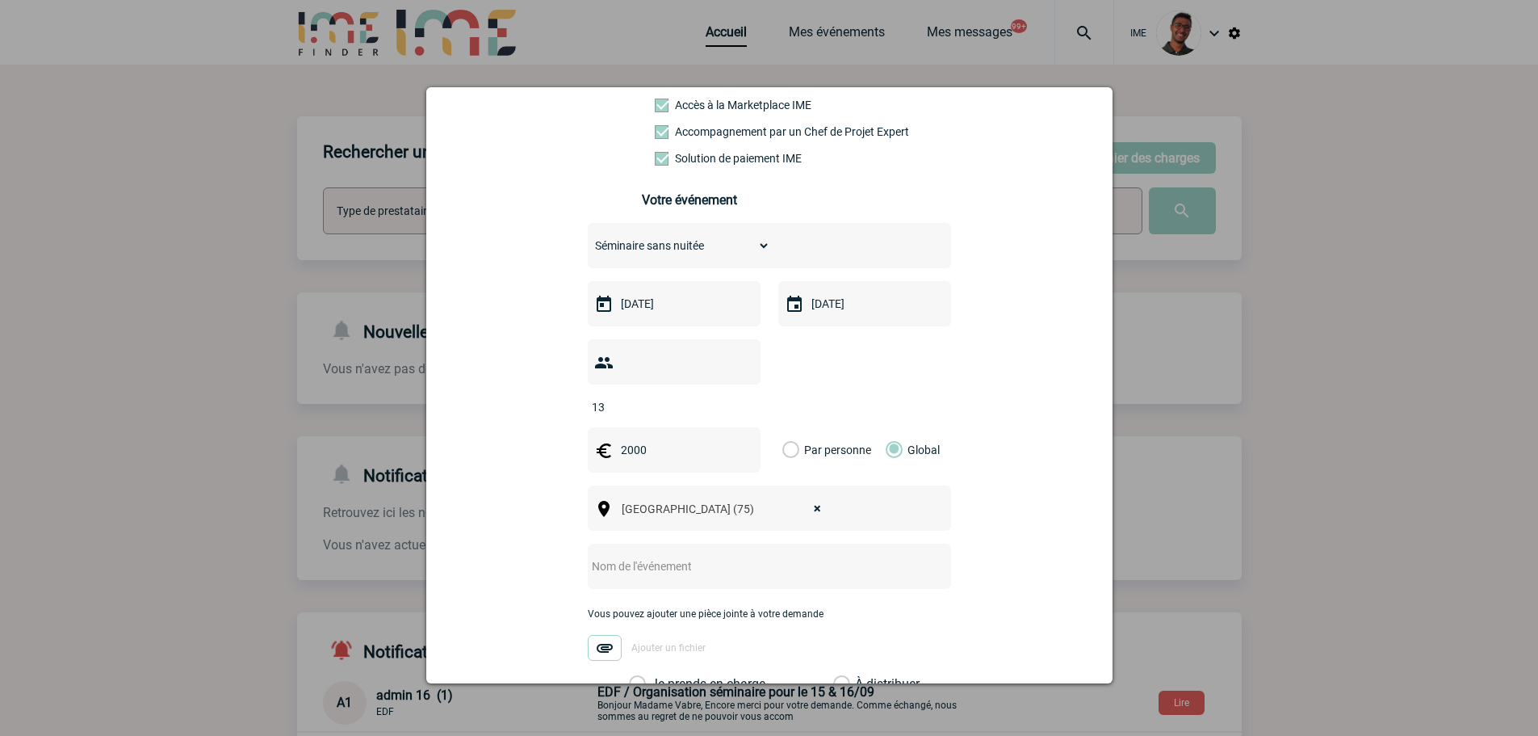
scroll to position [279, 0]
drag, startPoint x: 770, startPoint y: 528, endPoint x: 681, endPoint y: 536, distance: 89.2
click at [681, 554] on input "text" at bounding box center [748, 564] width 321 height 21
type input "S"
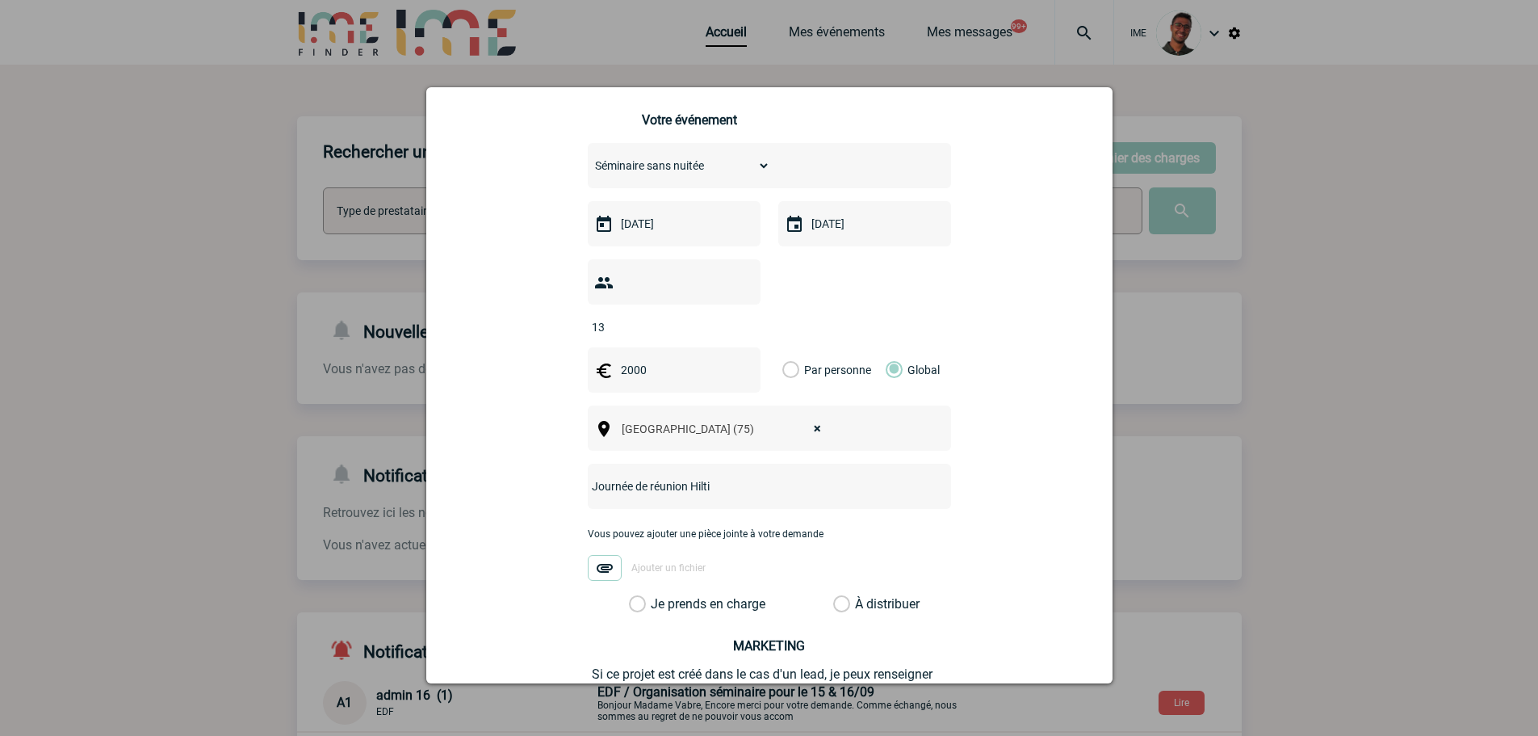
scroll to position [497, 0]
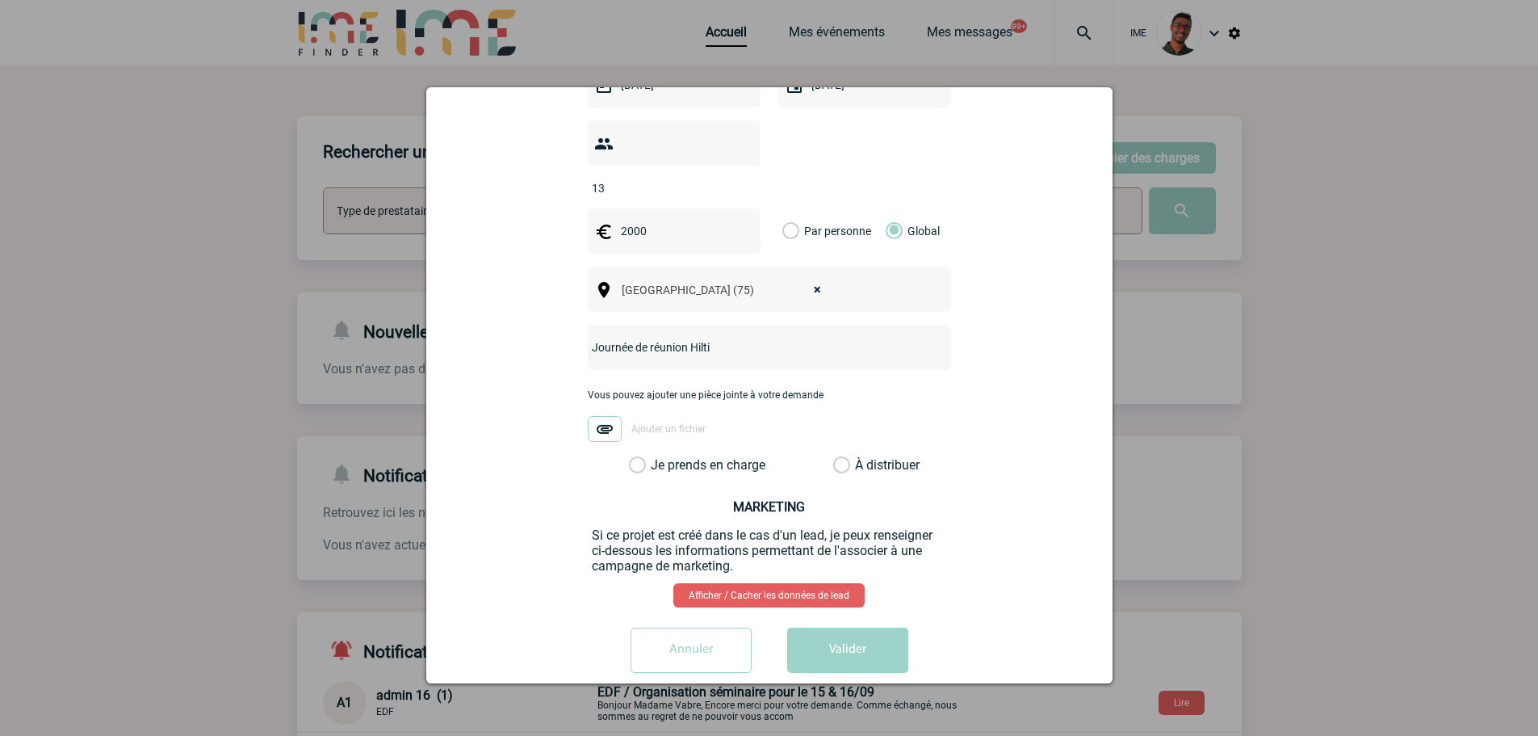
type input "Journée de réunion Hilti"
click at [705, 447] on div "log-projet@hilti-finder.com log-projet@hilti-finder.com Vous cherchez à assigne…" at bounding box center [770, 182] width 646 height 1006
click at [706, 457] on div "Je prends en charge" at bounding box center [691, 465] width 136 height 16
click at [657, 457] on label "Je prends en charge" at bounding box center [642, 465] width 27 height 16
click at [0, 0] on input "Je prends en charge" at bounding box center [0, 0] width 0 height 0
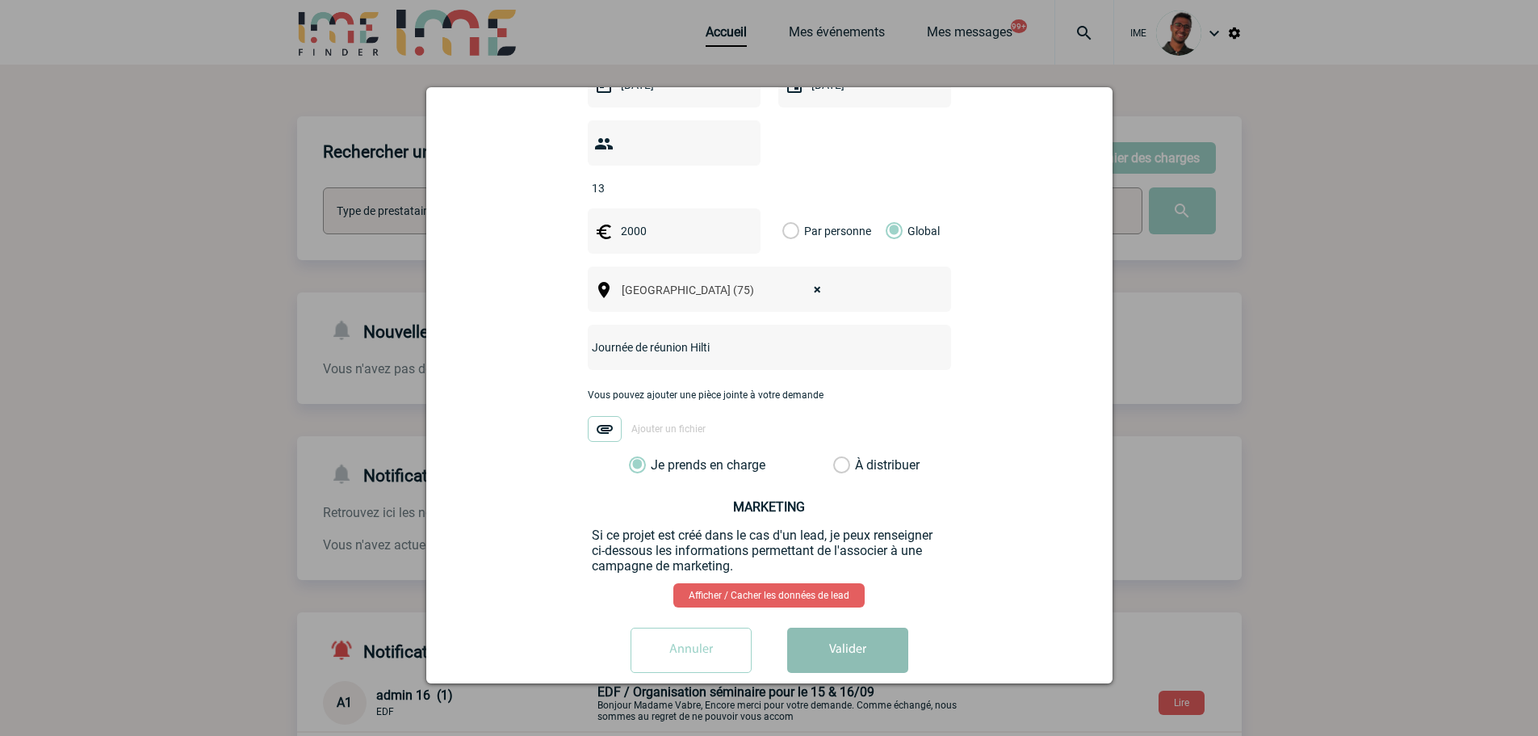
click at [814, 645] on div "Annuler Valider" at bounding box center [770, 655] width 646 height 57
click at [814, 644] on button "Valider" at bounding box center [847, 649] width 121 height 45
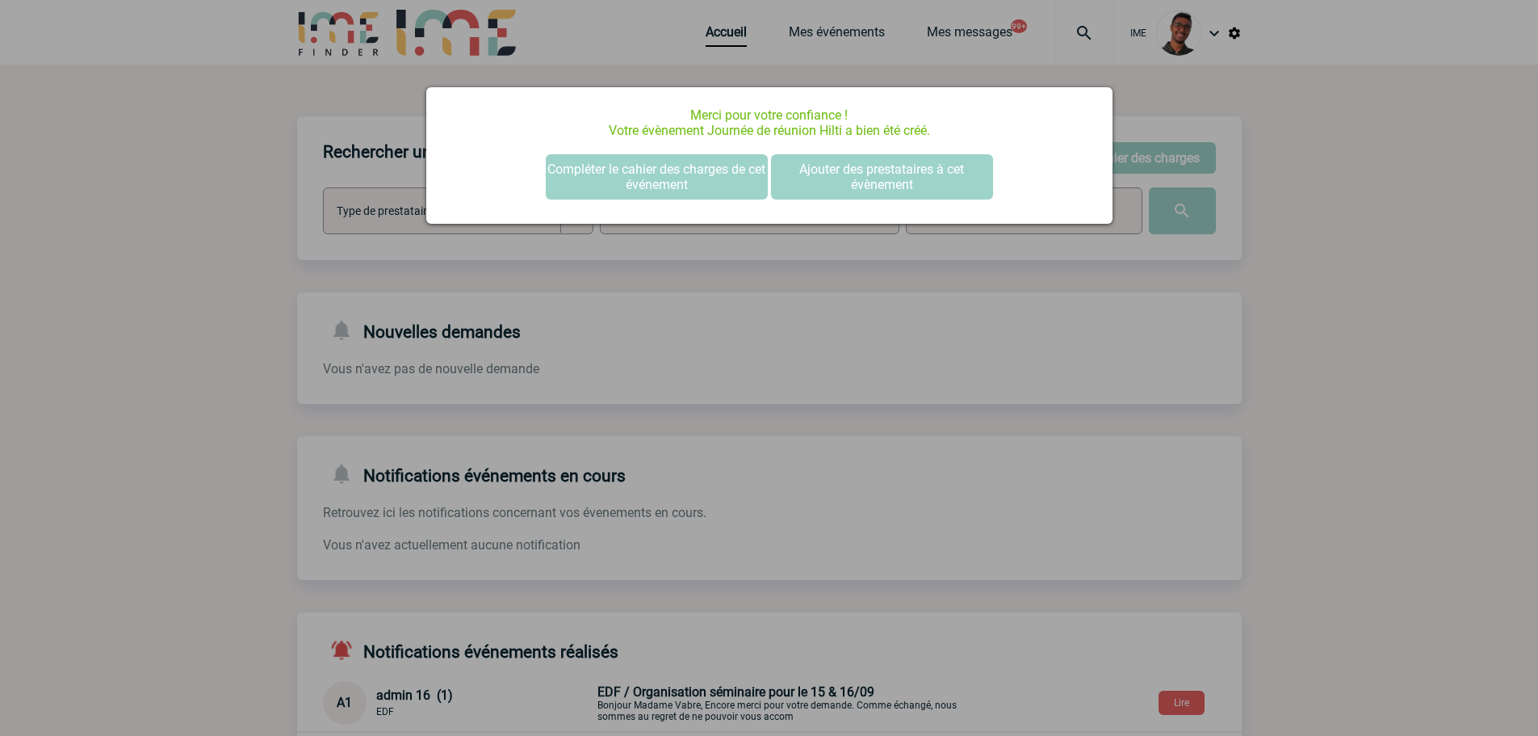
click at [129, 272] on div at bounding box center [769, 368] width 1538 height 736
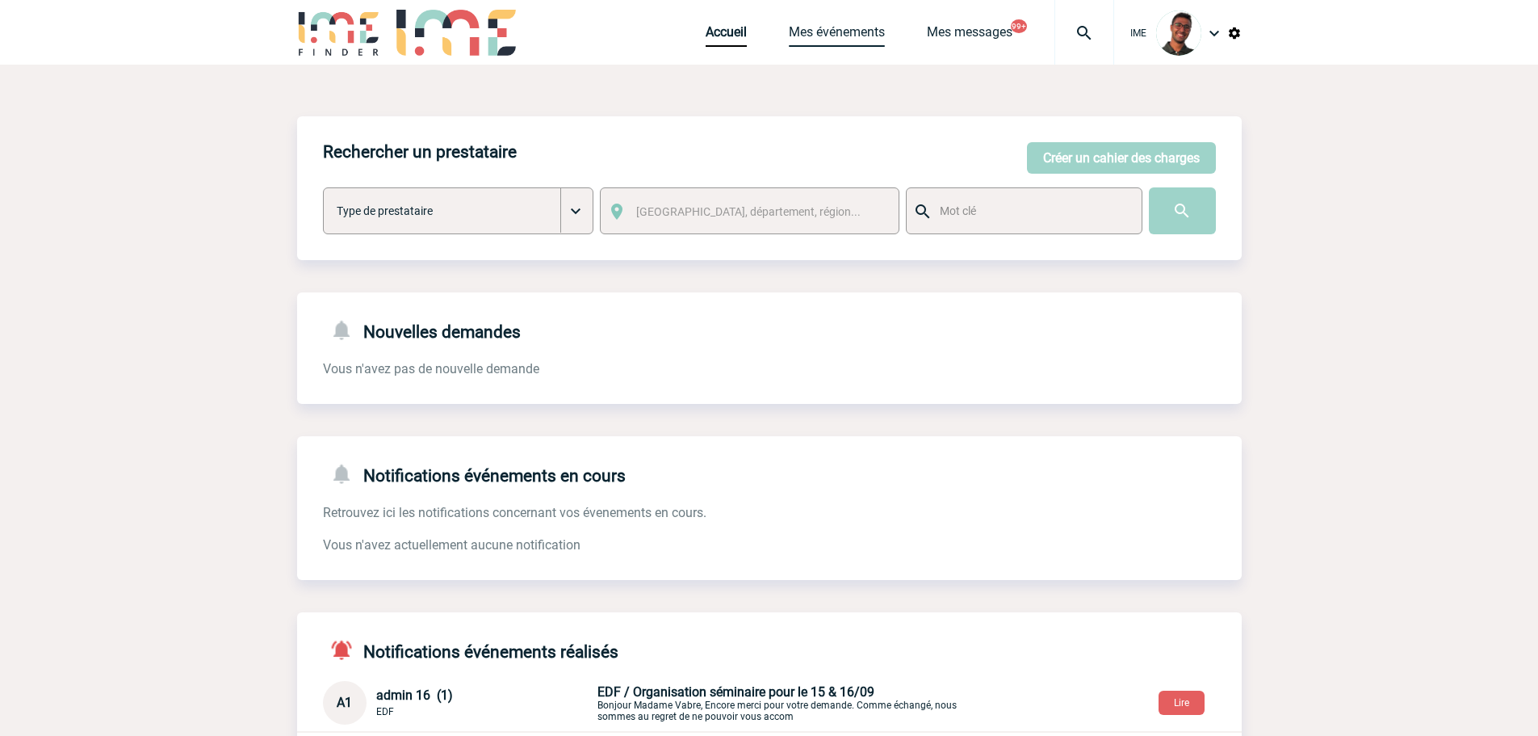
click at [804, 26] on link "Mes événements" at bounding box center [837, 35] width 96 height 23
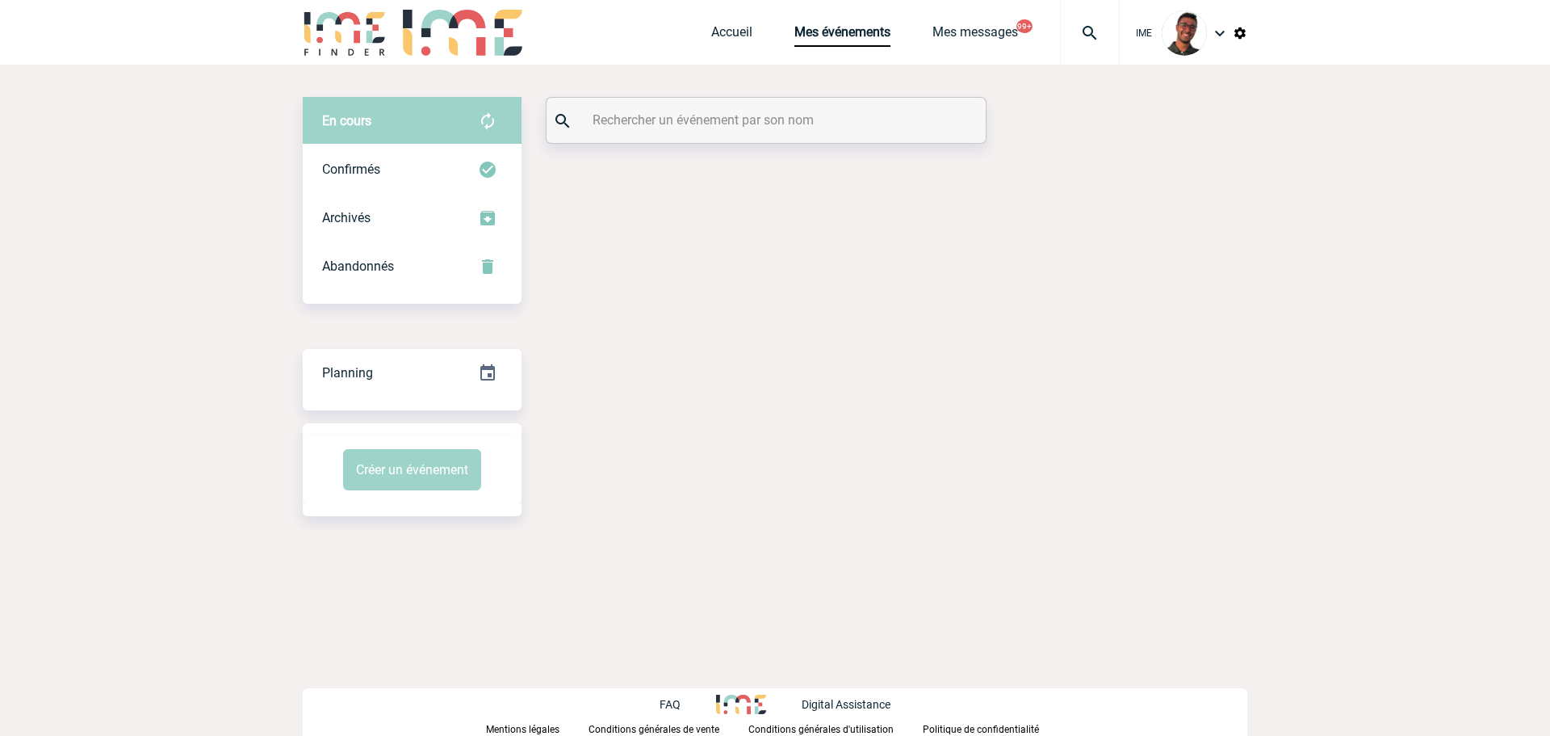
click at [716, 132] on div at bounding box center [766, 120] width 439 height 45
click at [717, 128] on input "text" at bounding box center [768, 119] width 359 height 23
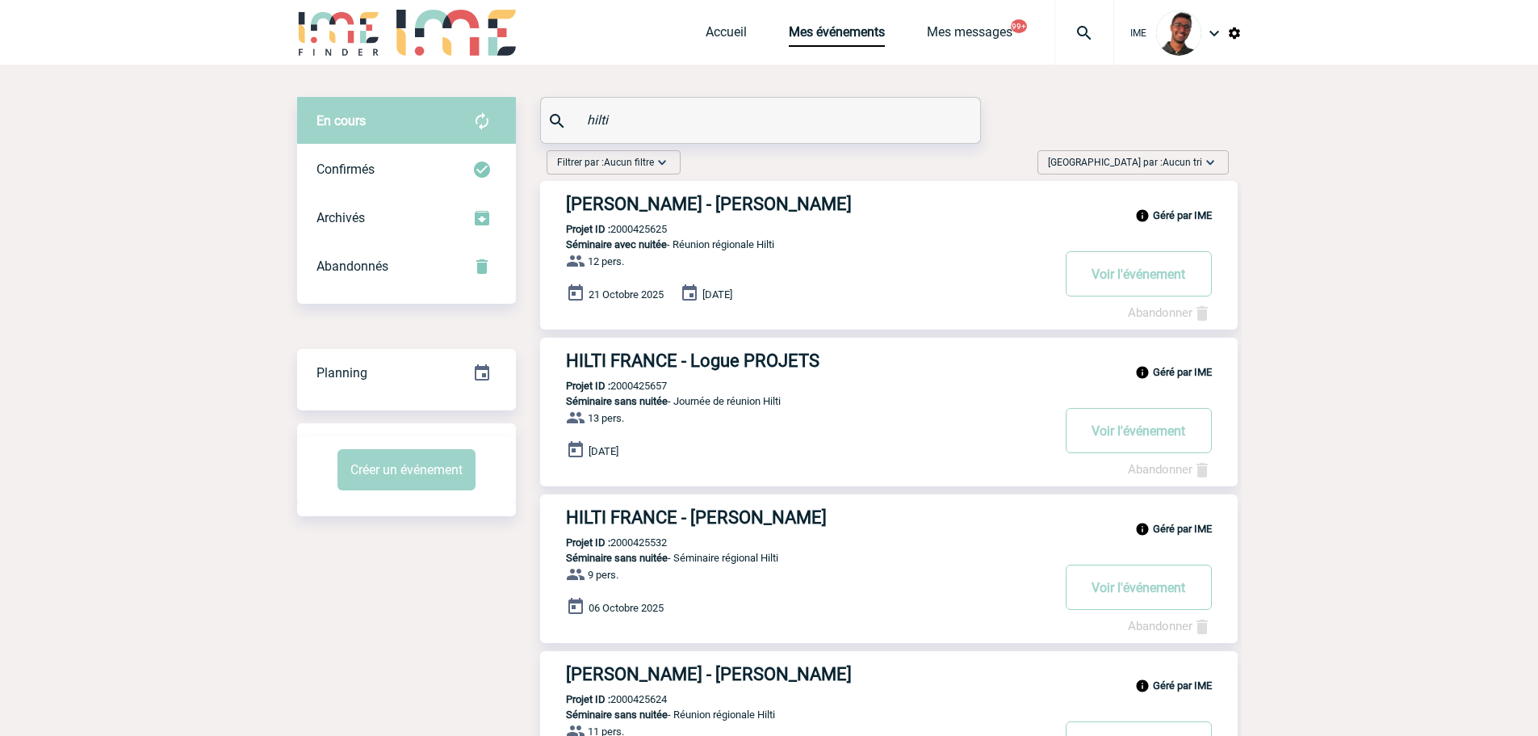
type input "hilti"
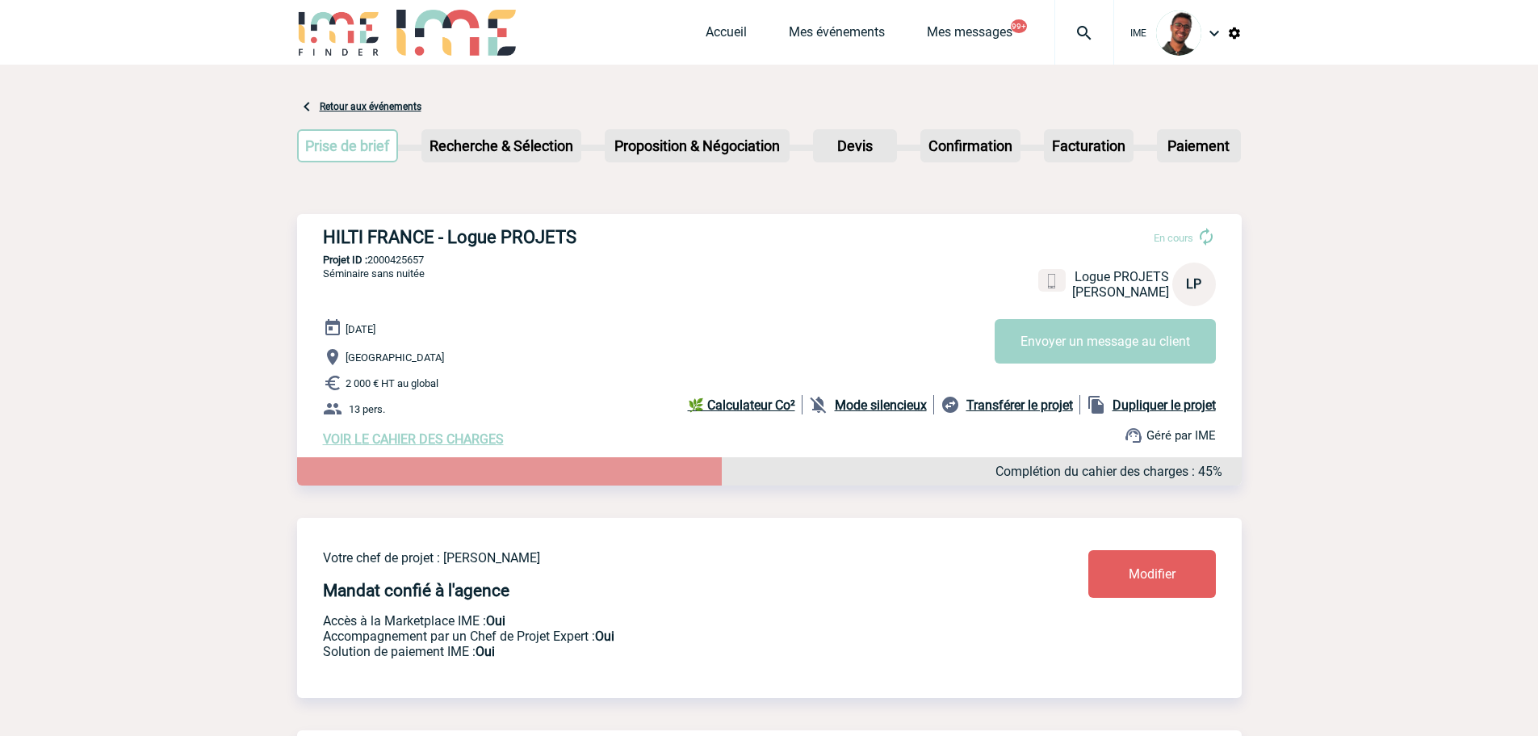
click at [454, 434] on div "20 Octobre 2025 Paris 2 000 € HT au global 13 pers. VOIR LE CAHIER DES CHARGES …" at bounding box center [782, 382] width 919 height 128
click at [454, 436] on span "VOIR LE CAHIER DES CHARGES" at bounding box center [413, 438] width 181 height 15
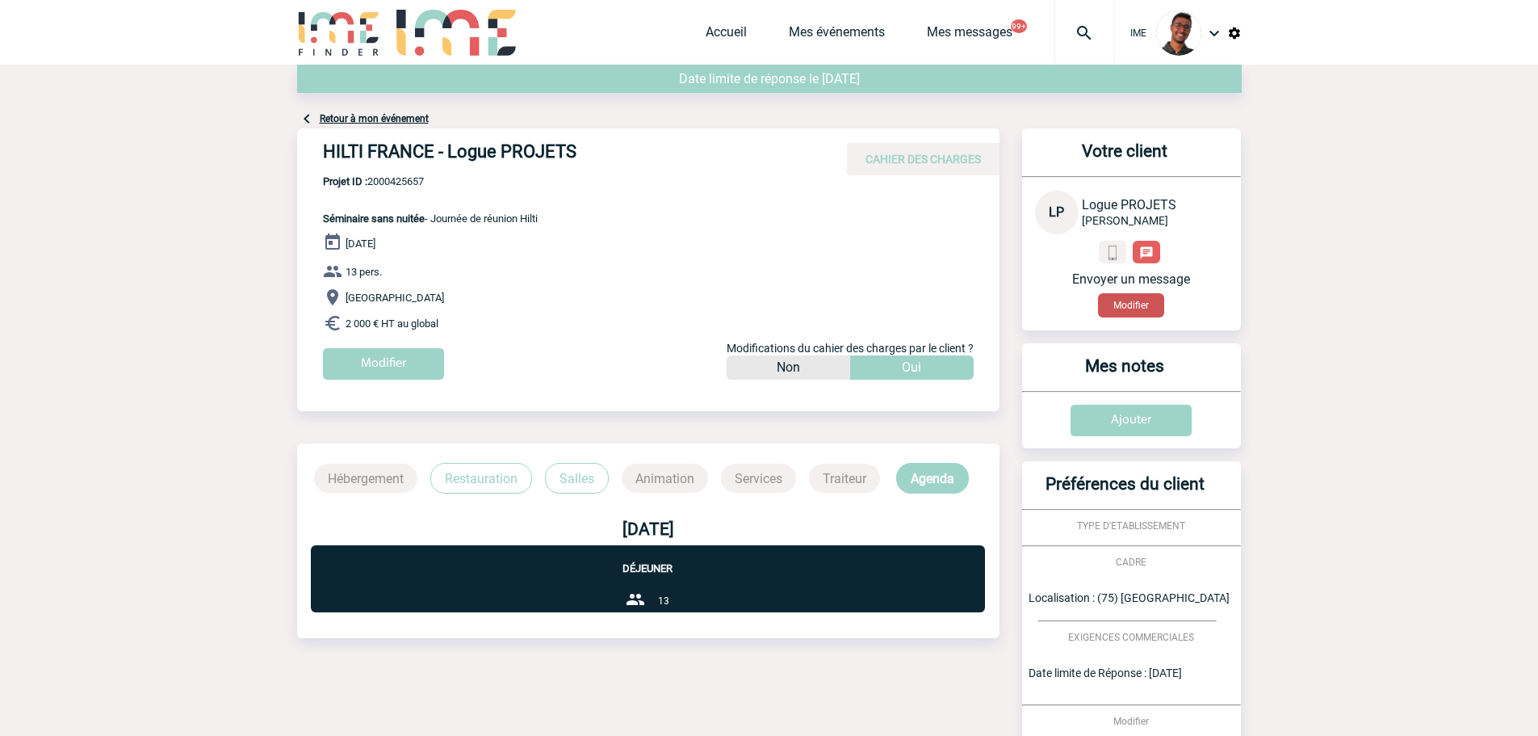
click at [1131, 303] on button "Modifier" at bounding box center [1131, 305] width 66 height 24
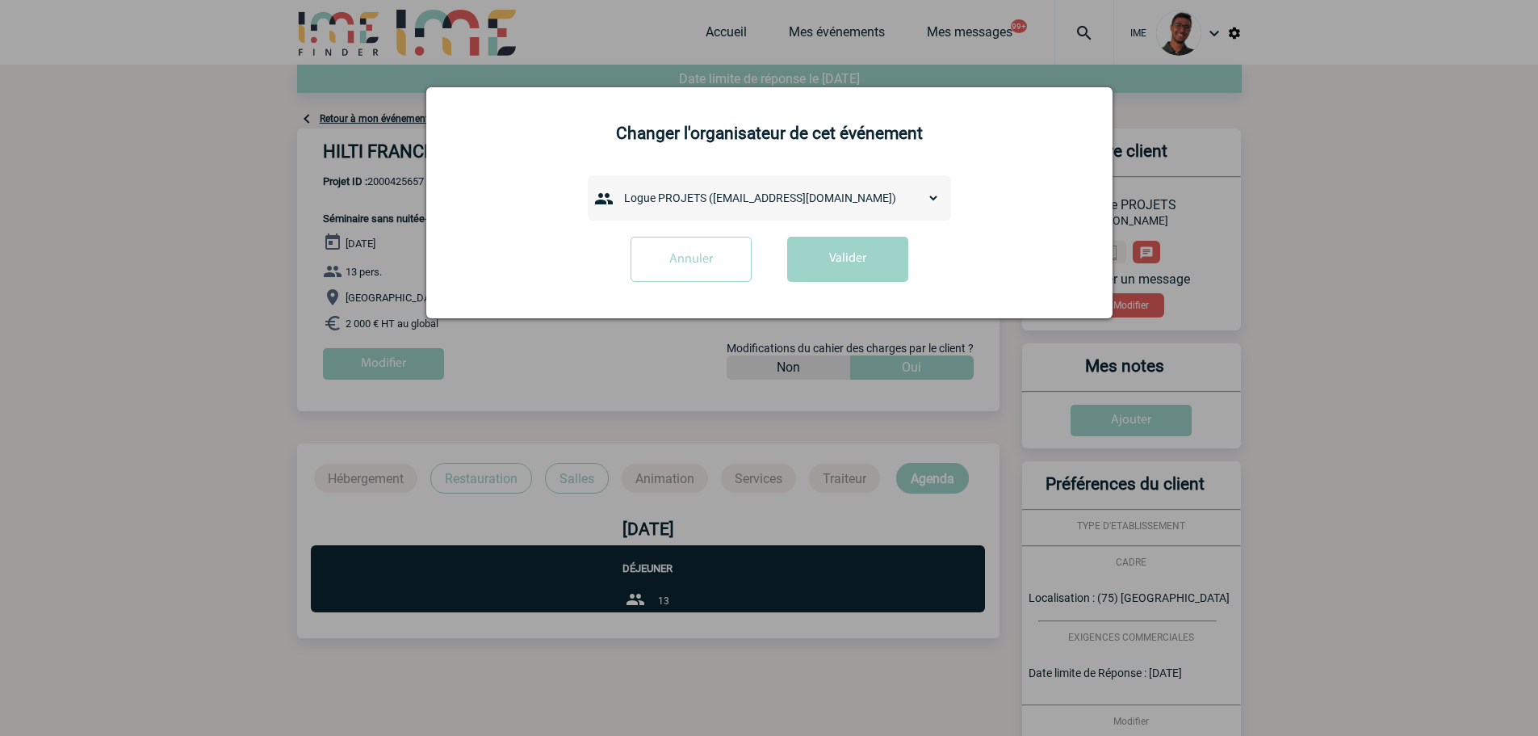
drag, startPoint x: 635, startPoint y: 184, endPoint x: 645, endPoint y: 195, distance: 15.4
click at [636, 187] on div "admin 7068 ([EMAIL_ADDRESS][DOMAIN_NAME]) [PERSON_NAME] ([PERSON_NAME][EMAIL_AD…" at bounding box center [769, 197] width 363 height 45
click at [645, 195] on select "admin 7068 ([EMAIL_ADDRESS][DOMAIN_NAME]) [PERSON_NAME] ([PERSON_NAME][EMAIL_AD…" at bounding box center [778, 198] width 323 height 23
select select "130468"
click at [617, 187] on select "admin 7068 ([EMAIL_ADDRESS][DOMAIN_NAME]) [PERSON_NAME] ([PERSON_NAME][EMAIL_AD…" at bounding box center [778, 198] width 323 height 23
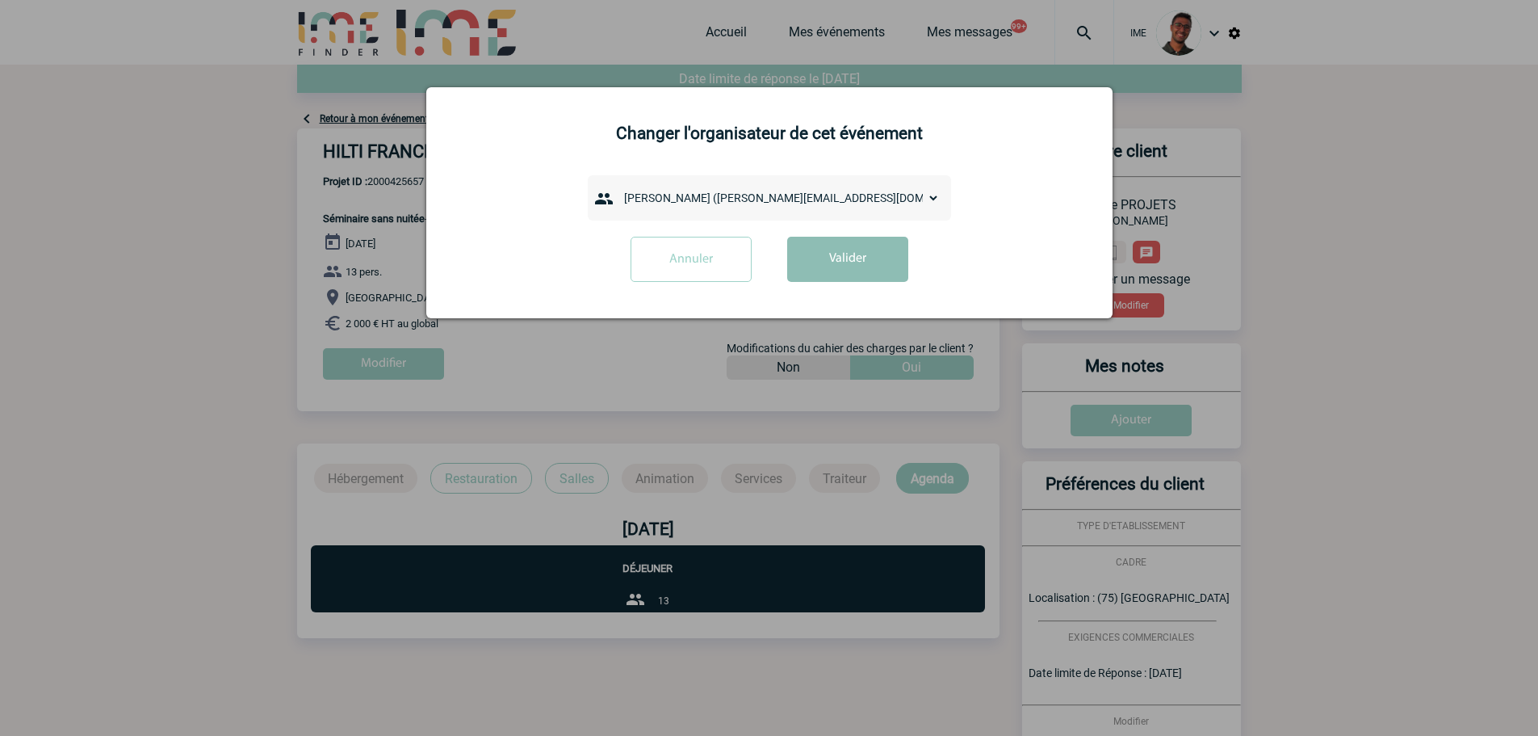
click at [866, 274] on button "Valider" at bounding box center [847, 259] width 121 height 45
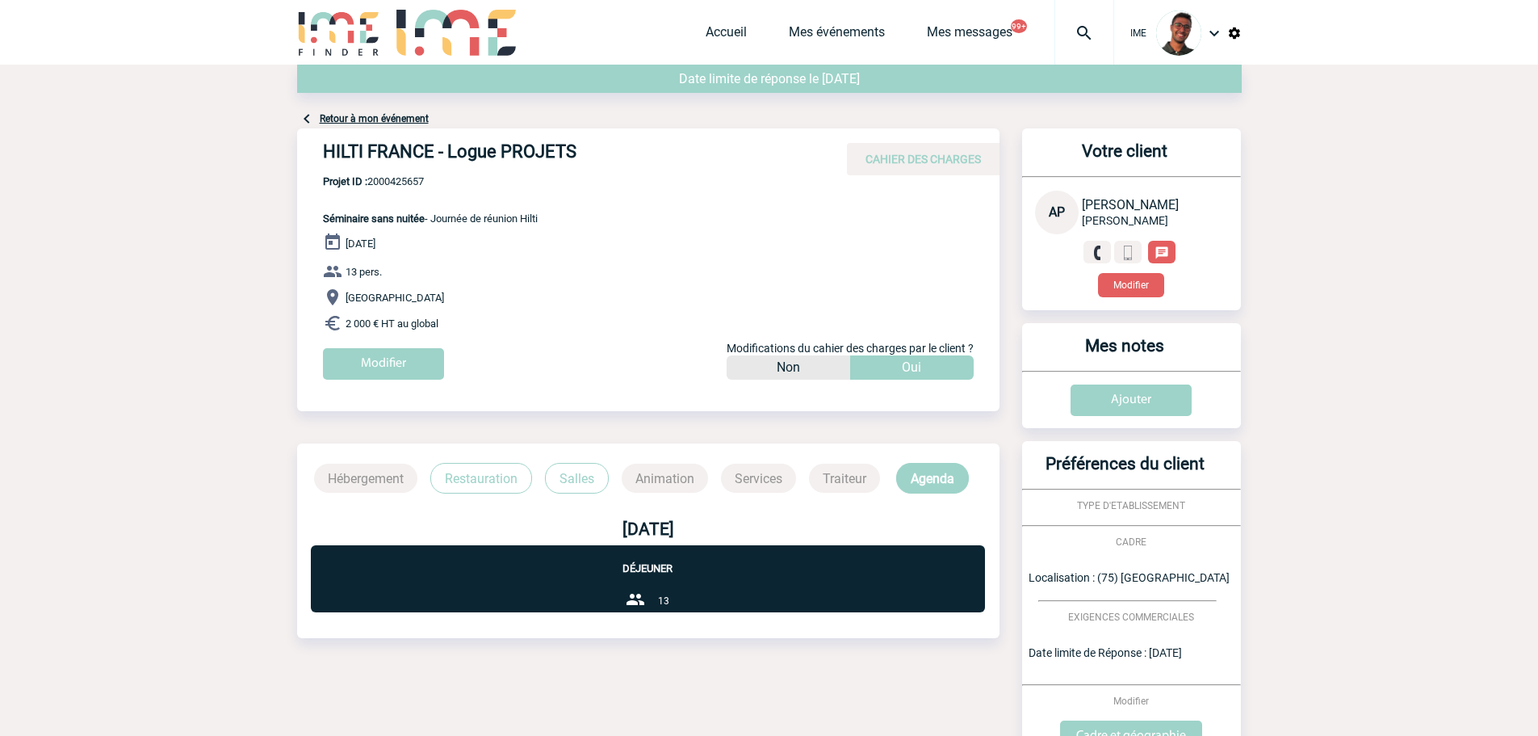
click at [389, 124] on link "Retour à mon événement" at bounding box center [374, 118] width 109 height 11
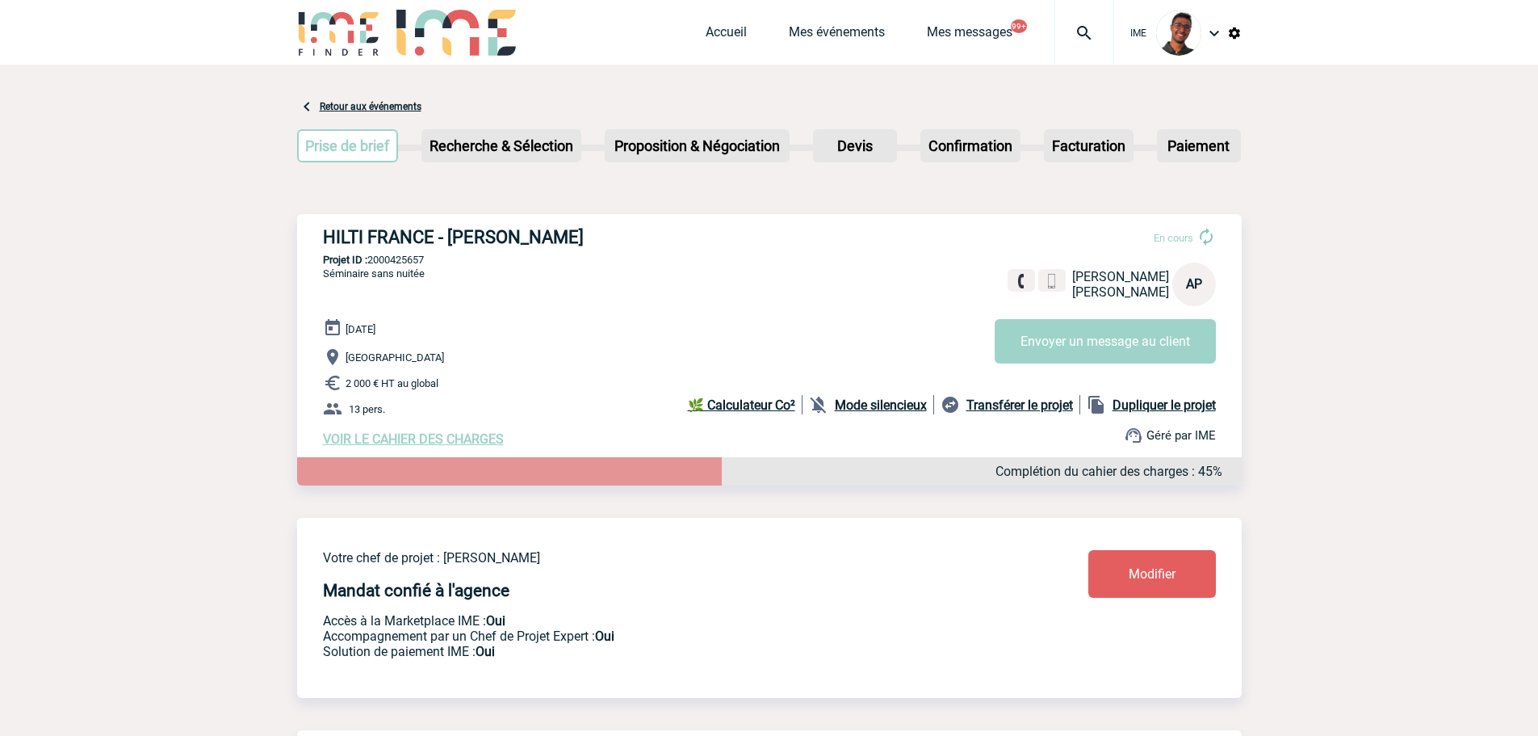
click at [879, 397] on div "20 Octobre 2025 Paris 2 000 € HT au global 13 pers. VOIR LE CAHIER DES CHARGES …" at bounding box center [782, 382] width 919 height 128
click at [879, 402] on b "Mode silencieux" at bounding box center [881, 404] width 92 height 15
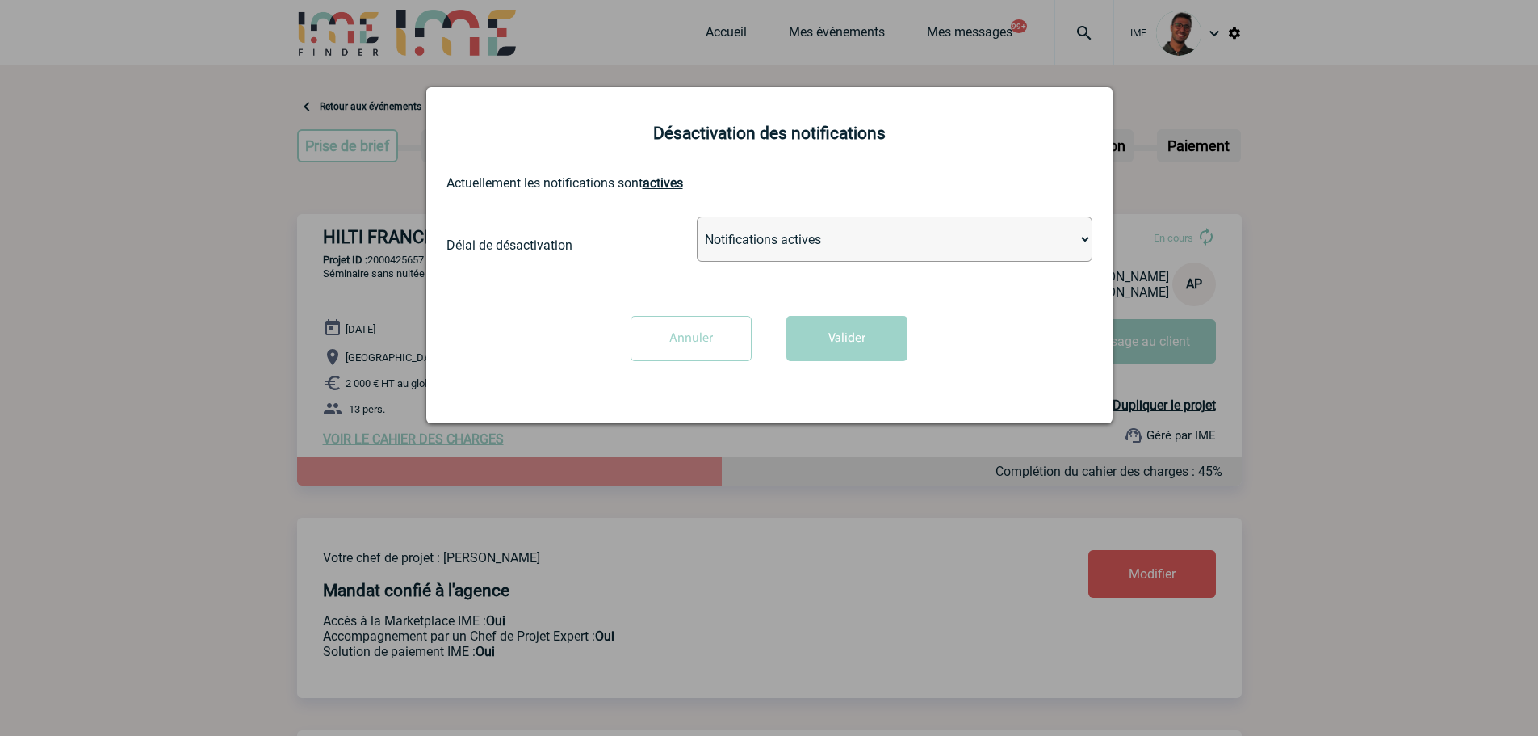
click at [773, 247] on select "Notifications actives Désactiver pour 2 heures Désactiver pour 1 semaines Désac…" at bounding box center [895, 238] width 396 height 45
select select "infinite"
click at [697, 217] on select "Notifications actives Désactiver pour 2 heures Désactiver pour 1 semaines Désac…" at bounding box center [895, 238] width 396 height 45
click at [930, 361] on div "Annuler Valider" at bounding box center [770, 344] width 630 height 57
click at [878, 352] on button "Valider" at bounding box center [847, 338] width 121 height 45
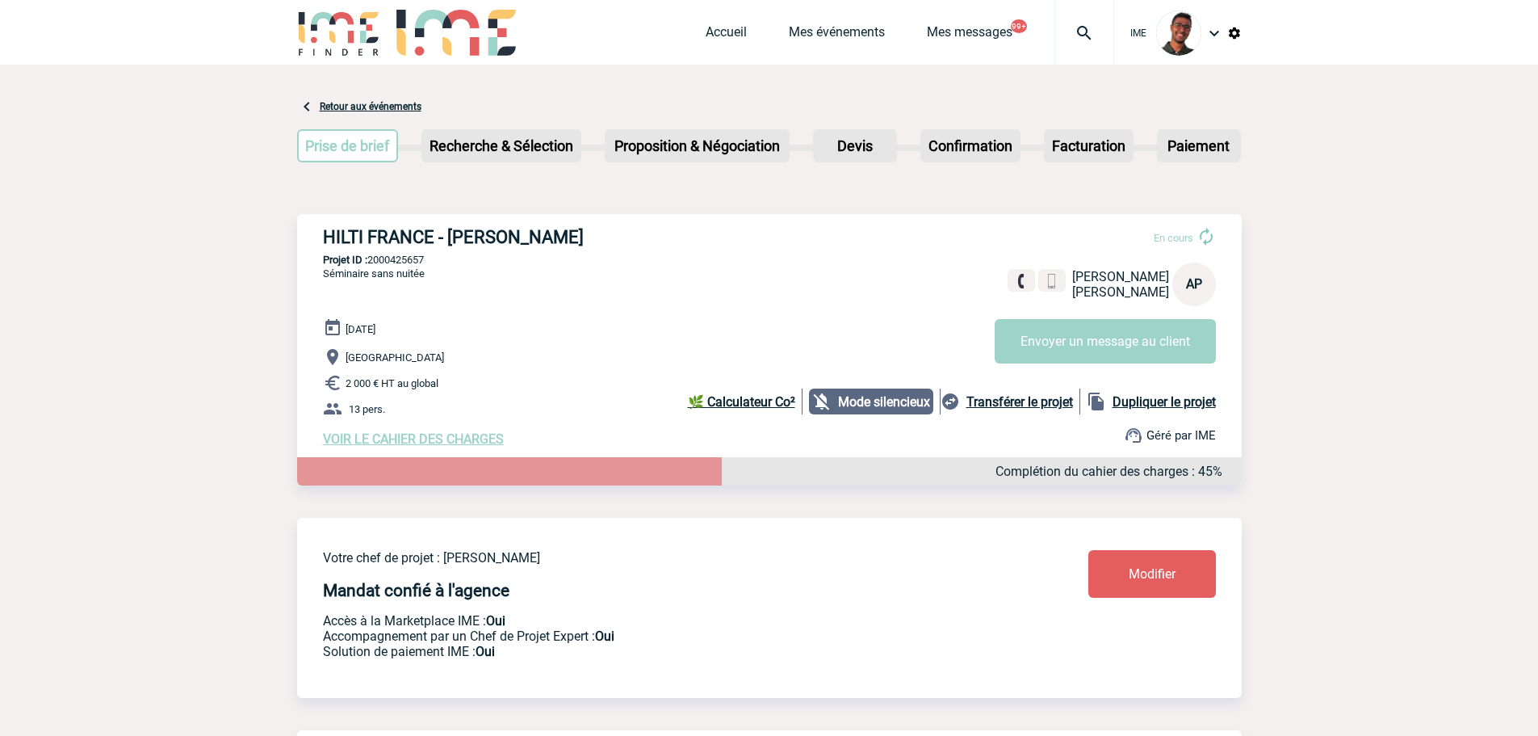
click at [1135, 566] on link "Modifier" at bounding box center [1153, 574] width 128 height 48
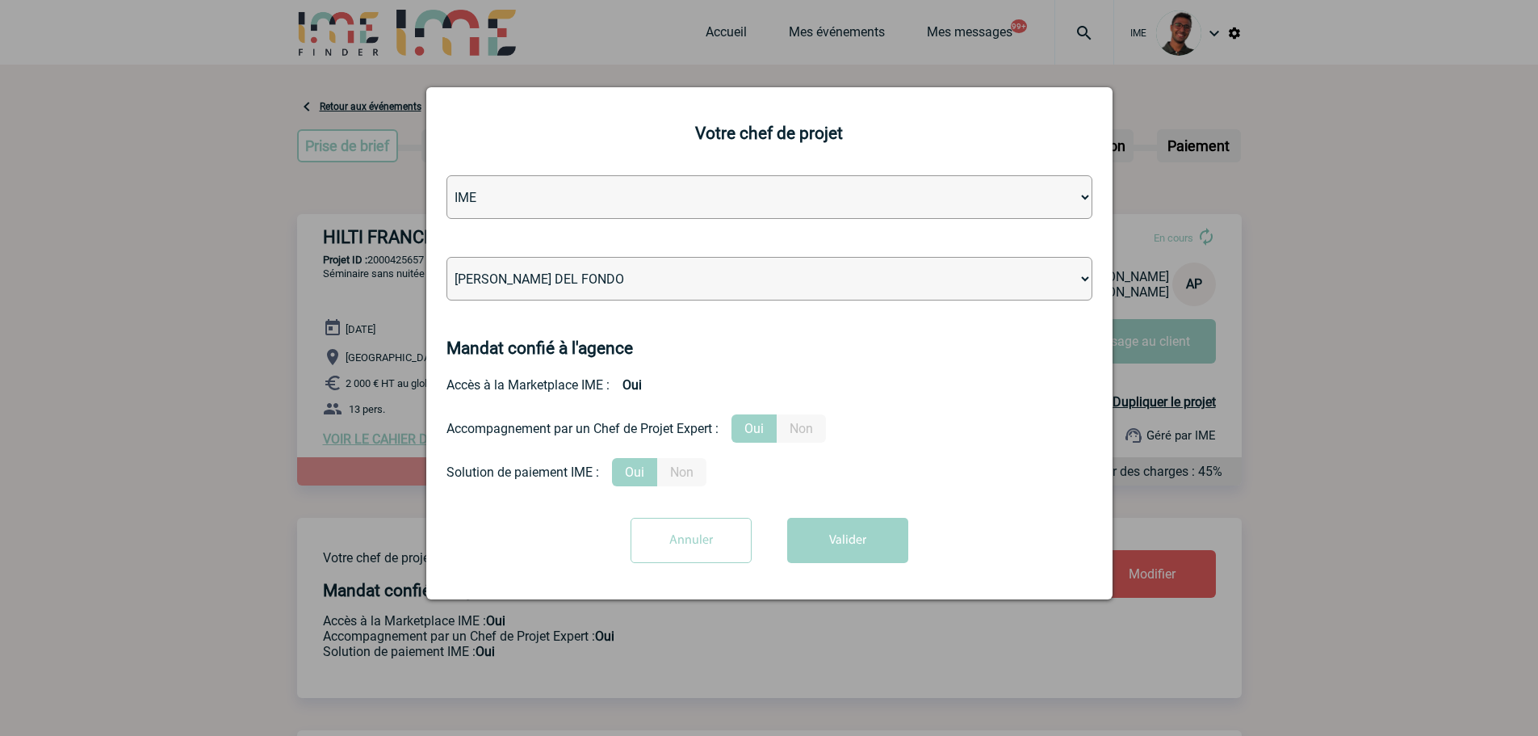
click at [671, 289] on select "Léa PITTIGLIO Yanis DE CLERCQ Victor KALB Jean-Chris NTAMACK Stefan MILADINOVIC…" at bounding box center [770, 279] width 646 height 44
select select "129741"
click at [447, 258] on select "Léa PITTIGLIO Yanis DE CLERCQ Victor KALB Jean-Chris NTAMACK Stefan MILADINOVIC…" at bounding box center [770, 279] width 646 height 44
click at [818, 491] on form "Agence IME IME Nantes IME Aix-Marseille Léa PITTIGLIO Yanis DE CLERCQ Victor KA…" at bounding box center [770, 375] width 646 height 400
click at [820, 502] on form "Agence IME IME Nantes IME Aix-Marseille Léa PITTIGLIO Yanis DE CLERCQ Victor KA…" at bounding box center [770, 375] width 646 height 400
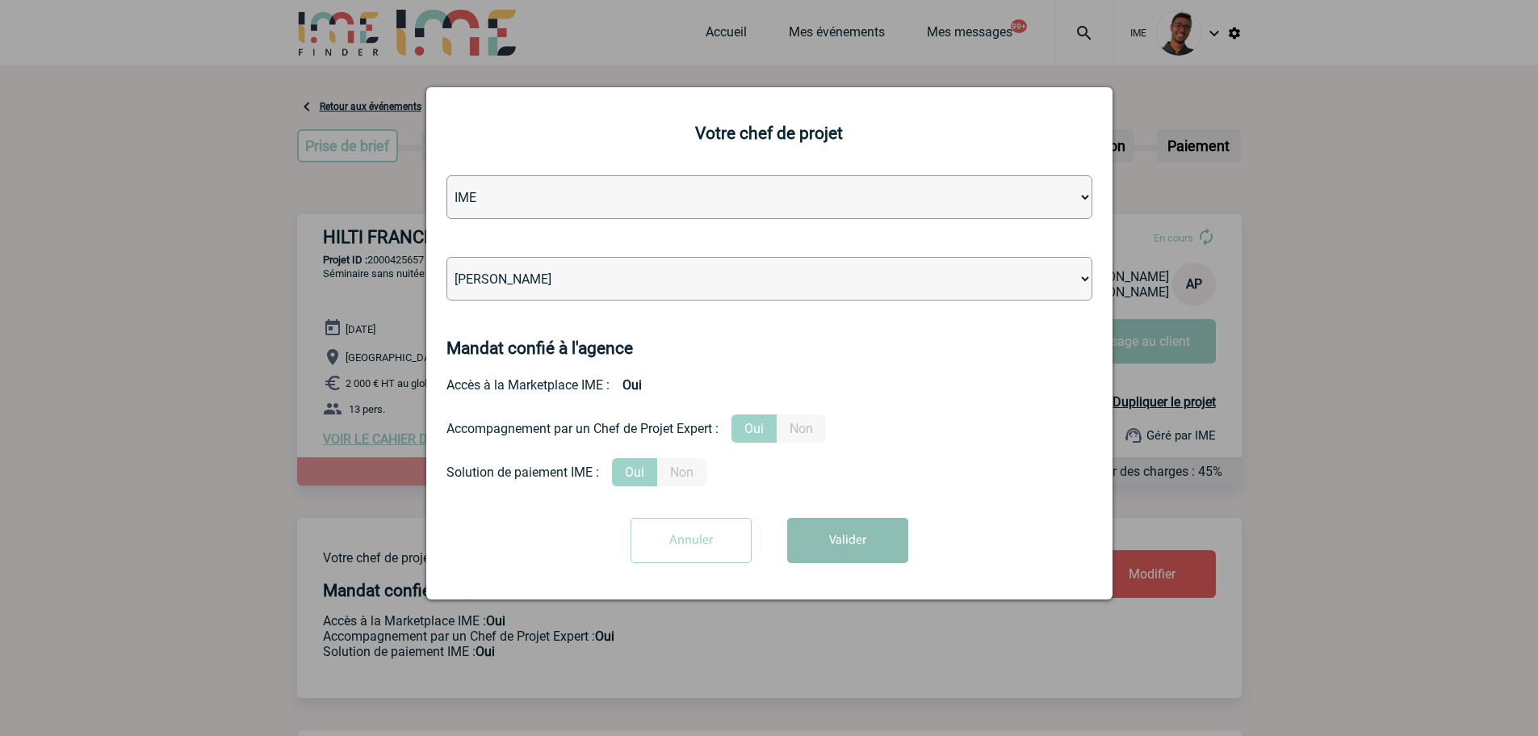
click at [825, 533] on button "Valider" at bounding box center [847, 540] width 121 height 45
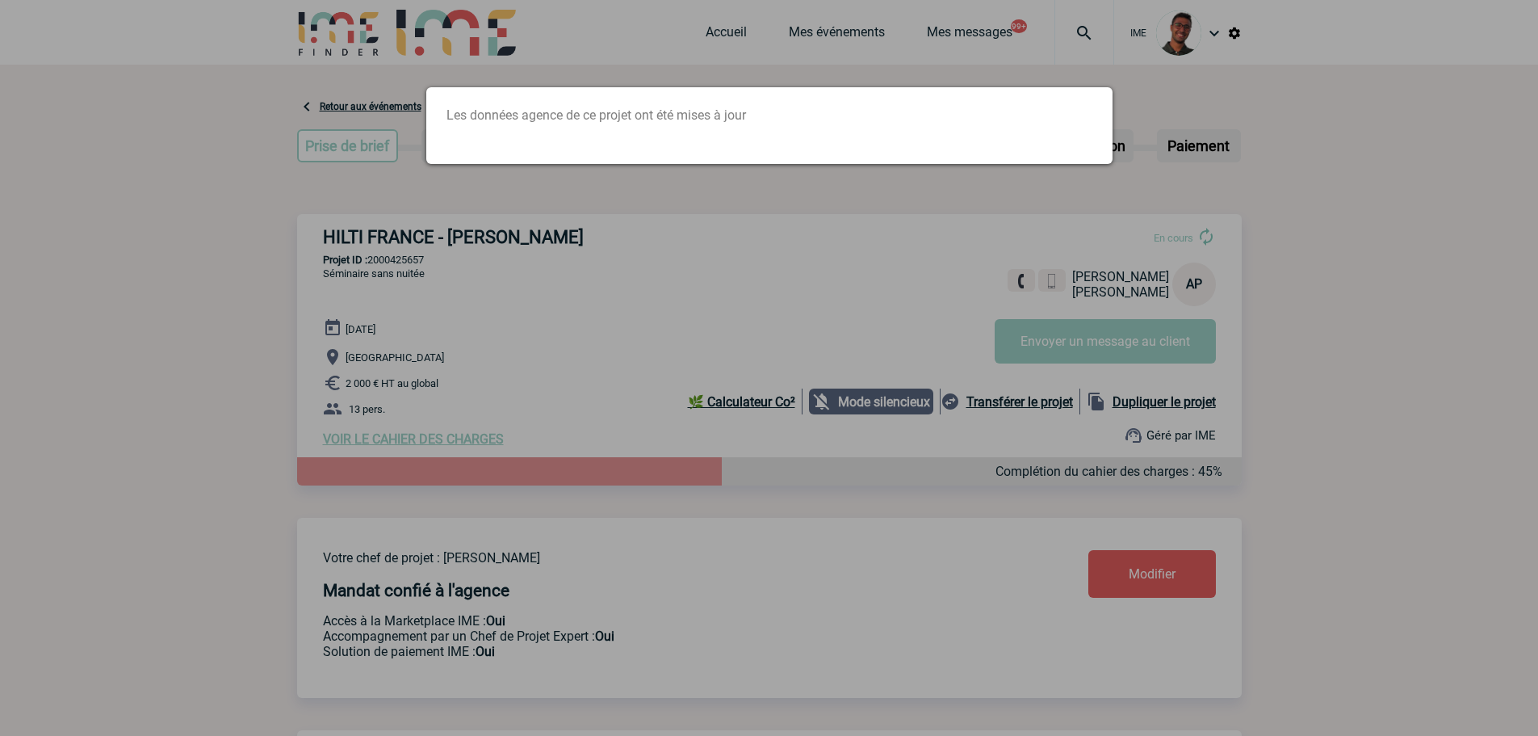
click at [724, 284] on div at bounding box center [769, 368] width 1538 height 736
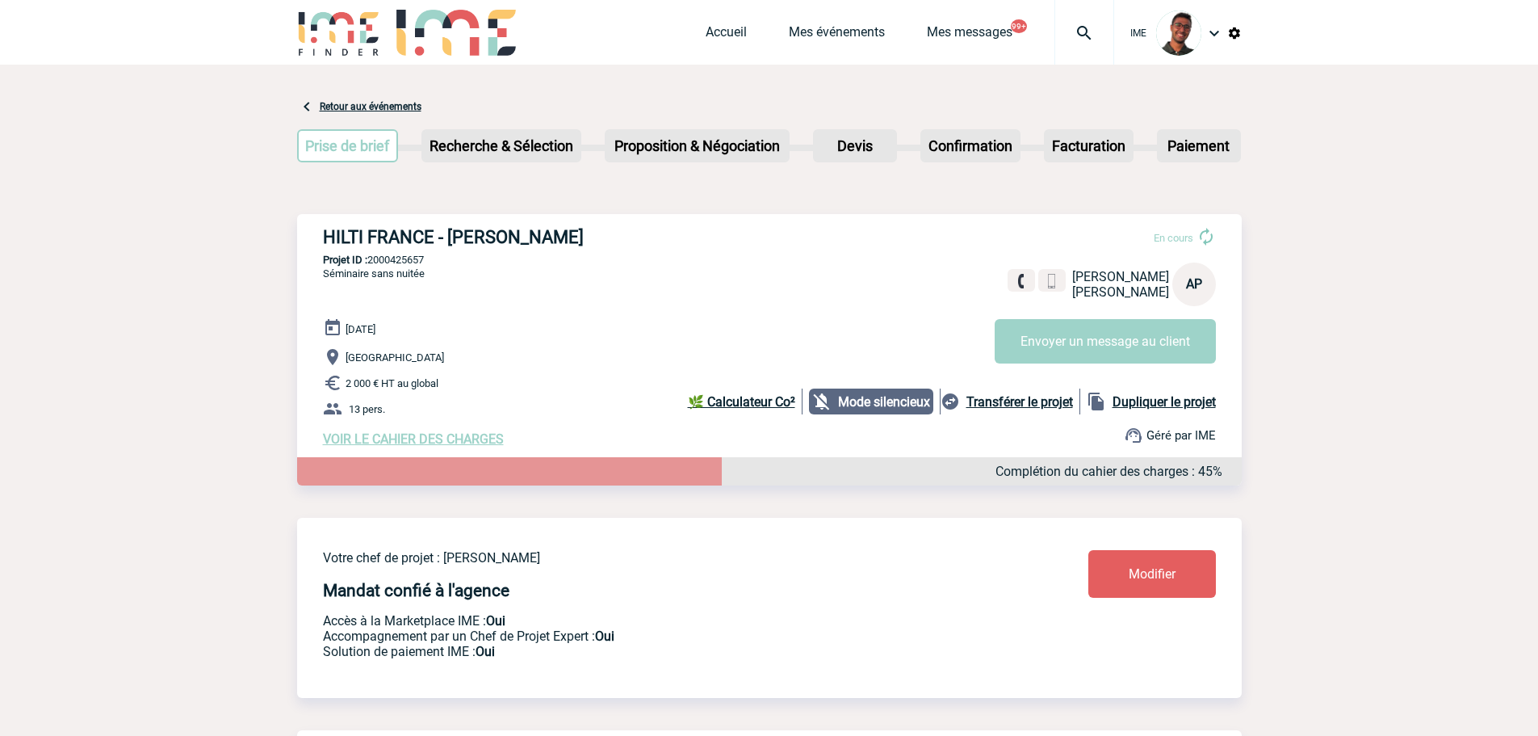
click at [401, 260] on p "Projet ID : 2000425657" at bounding box center [769, 260] width 945 height 12
click at [401, 261] on p "Projet ID : 2000425657" at bounding box center [769, 260] width 945 height 12
copy p "2000425657"
click at [525, 264] on p "Projet ID : 2000425657" at bounding box center [769, 260] width 945 height 12
click at [609, 272] on div "HILTI FRANCE - Anna PERCELA En cours Anna PERCELA HILTI FRANCE AP Envoyer un me…" at bounding box center [769, 336] width 945 height 245
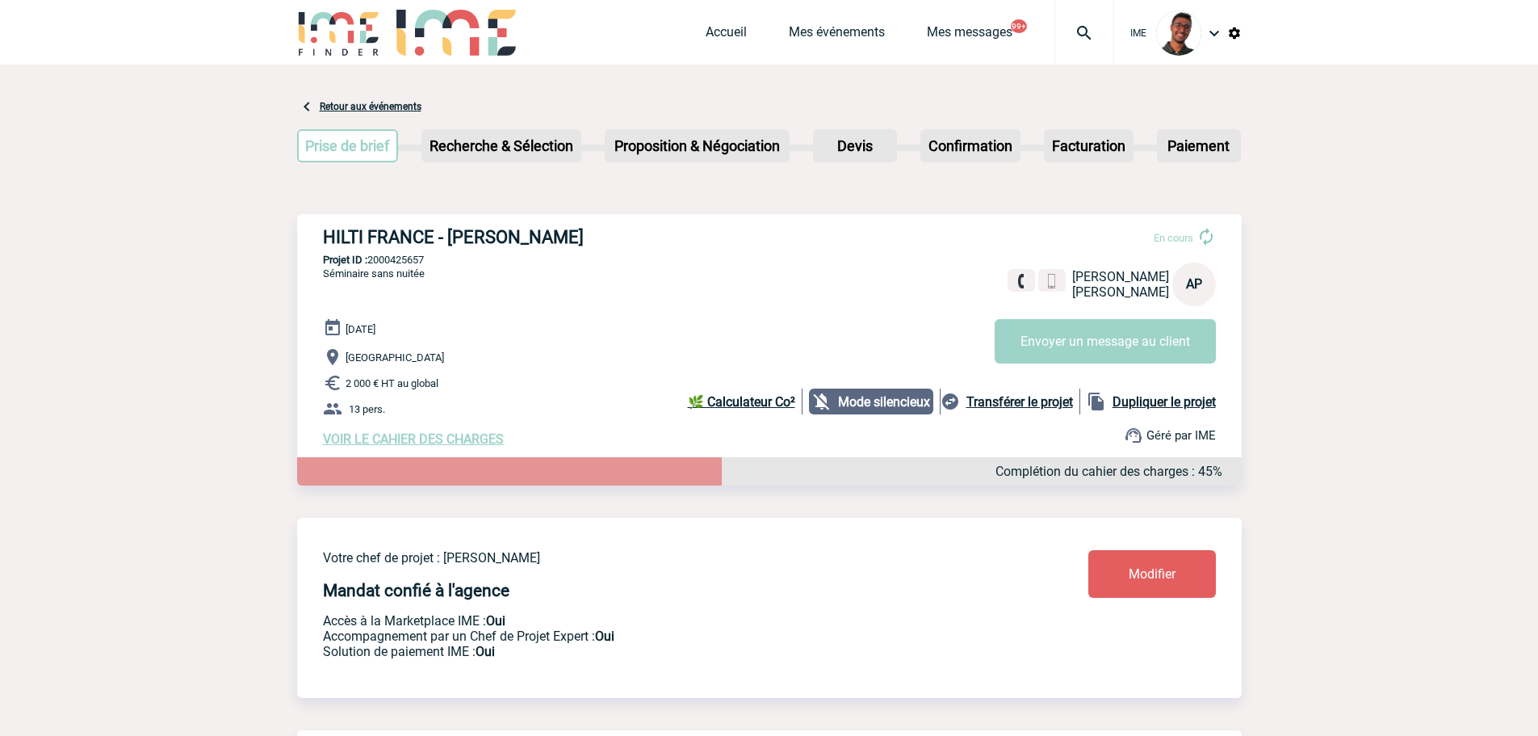
click at [364, 19] on img at bounding box center [339, 33] width 84 height 46
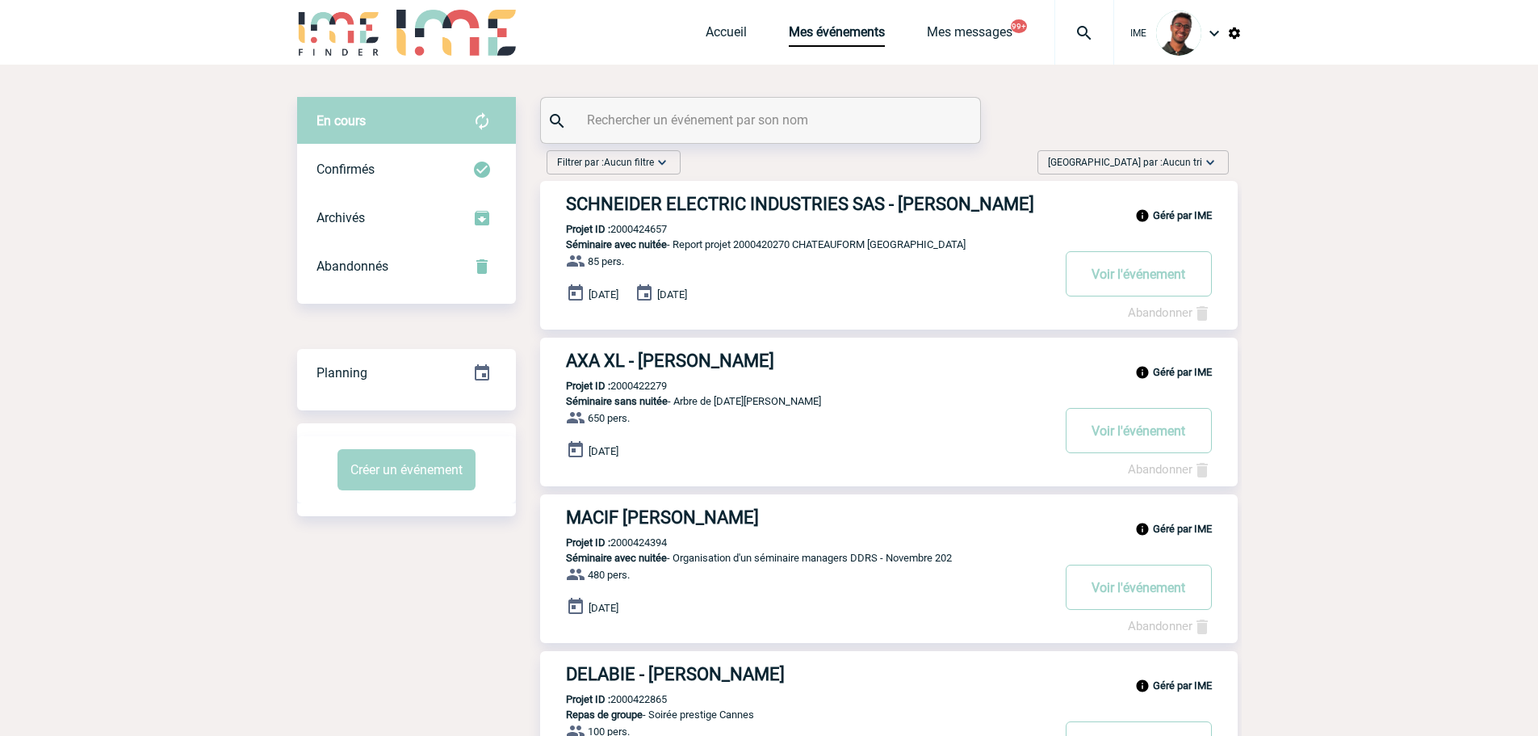
click at [673, 121] on input "text" at bounding box center [762, 119] width 359 height 23
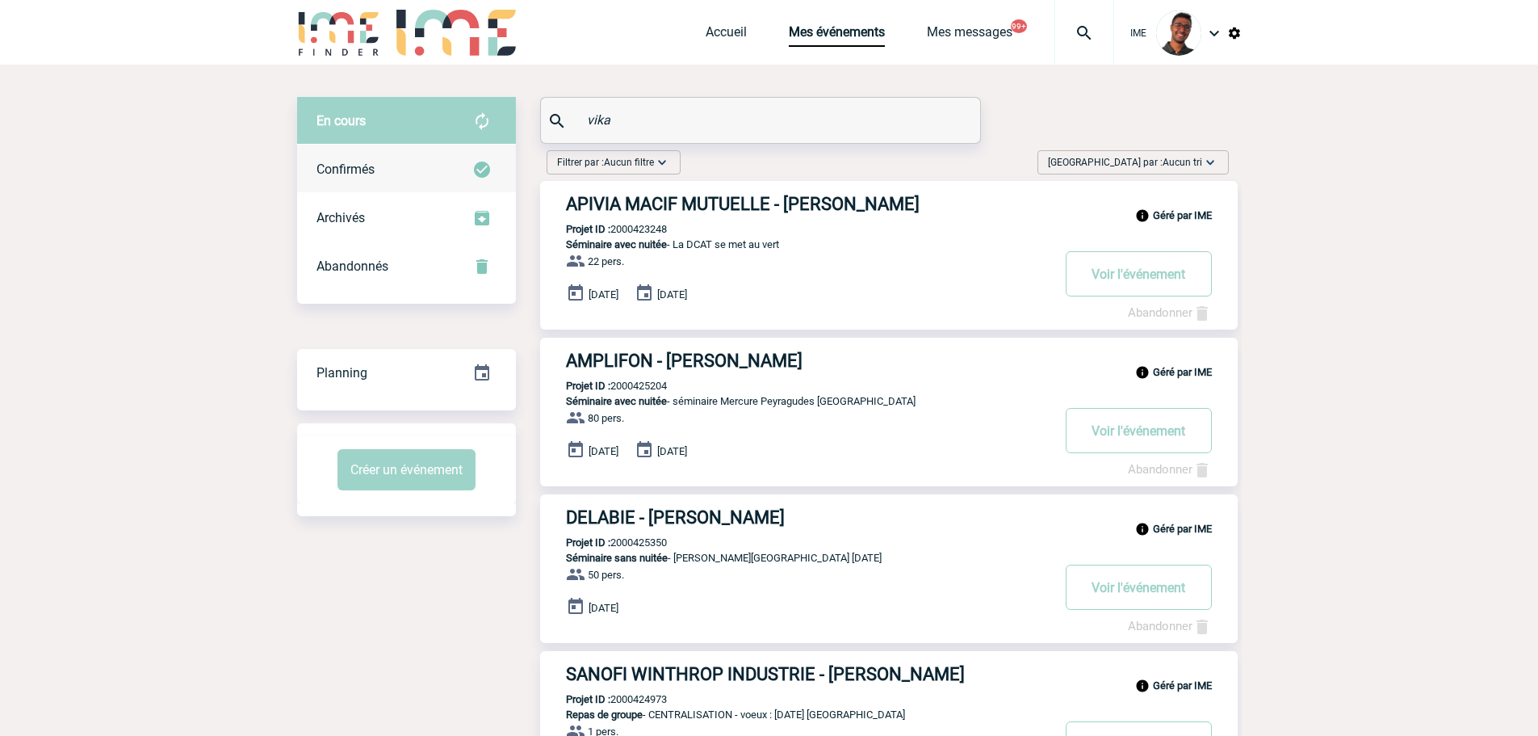
type input "vika"
click at [463, 170] on div "Confirmés" at bounding box center [406, 169] width 219 height 48
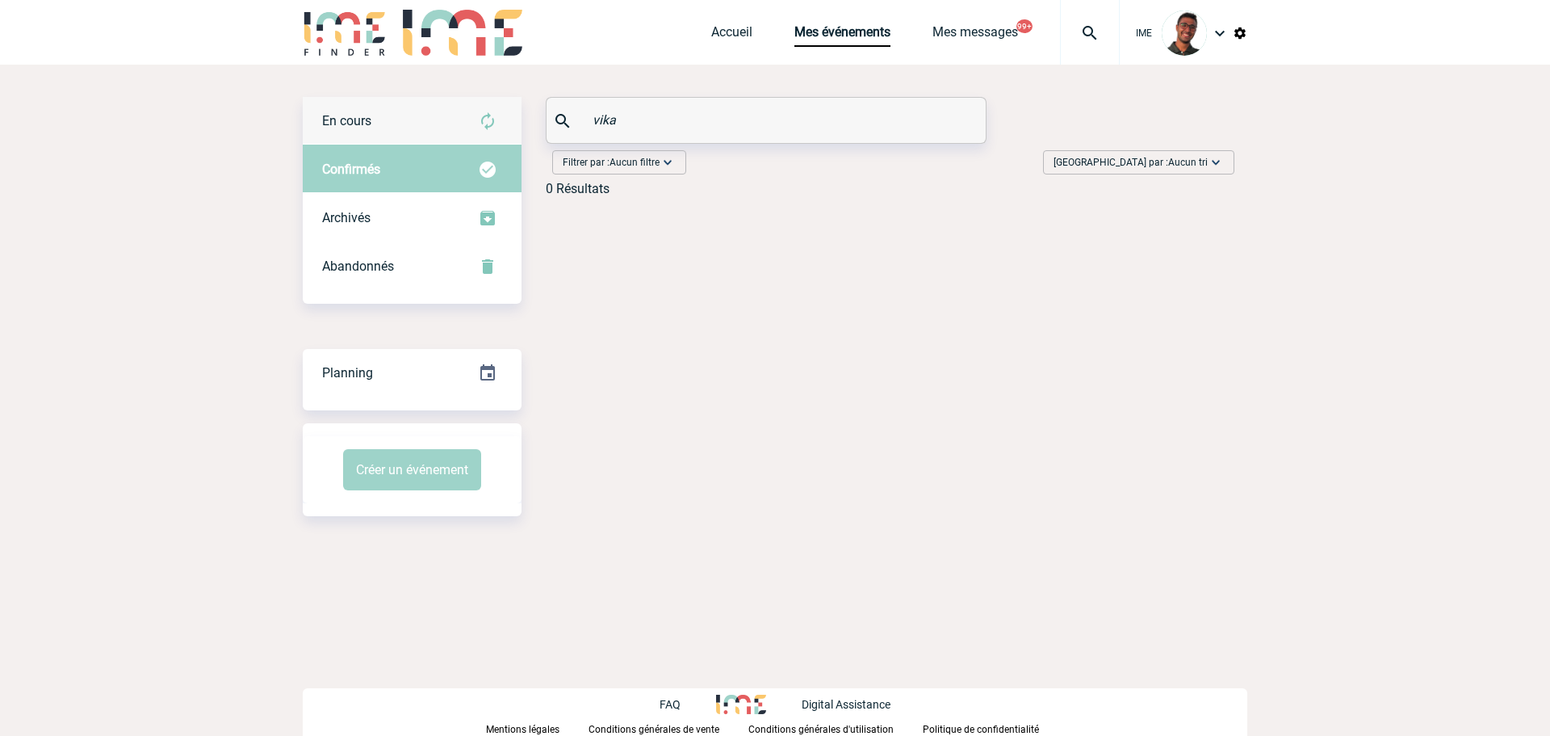
click at [450, 116] on div "En cours" at bounding box center [412, 121] width 219 height 48
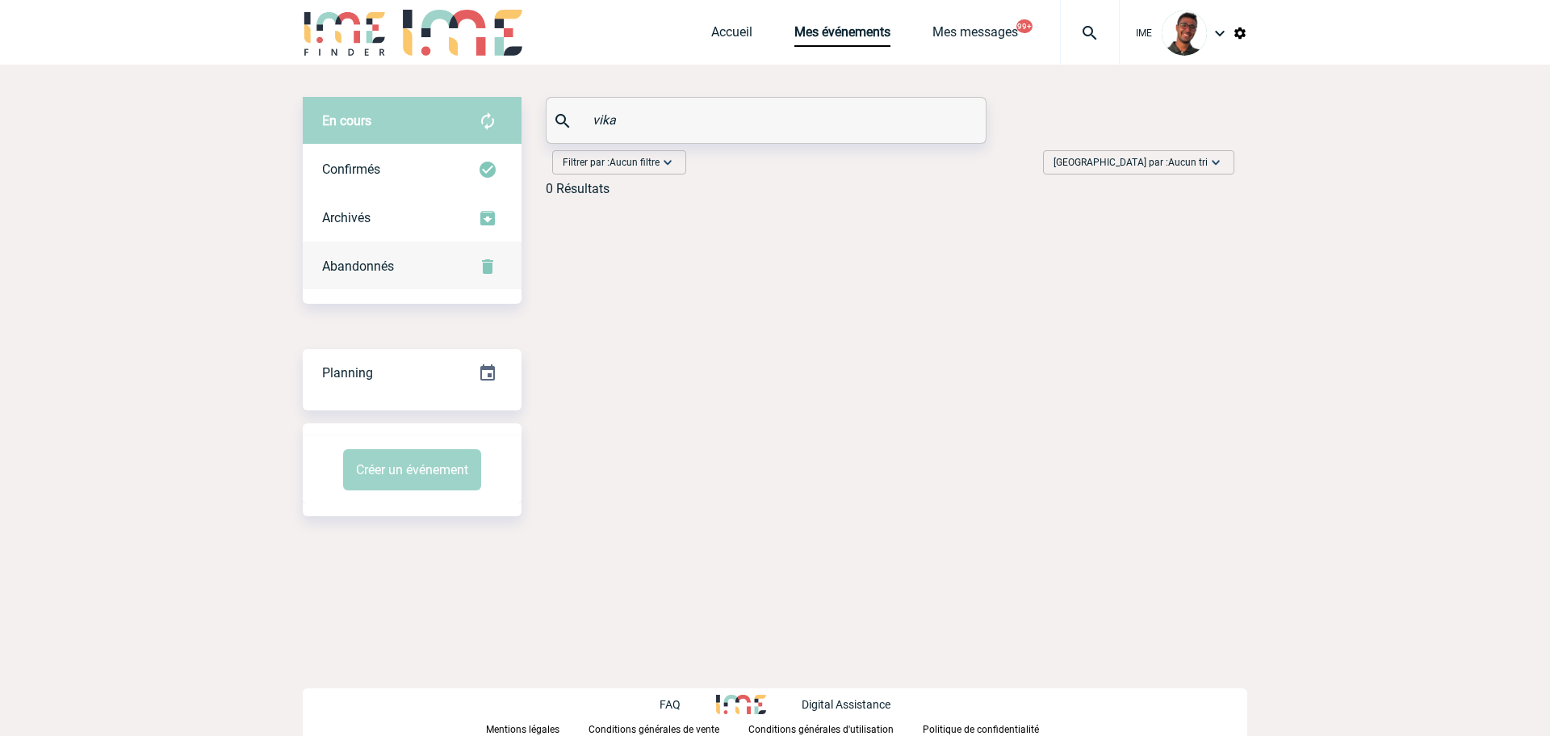
click at [422, 261] on div "Abandonnés" at bounding box center [412, 266] width 219 height 48
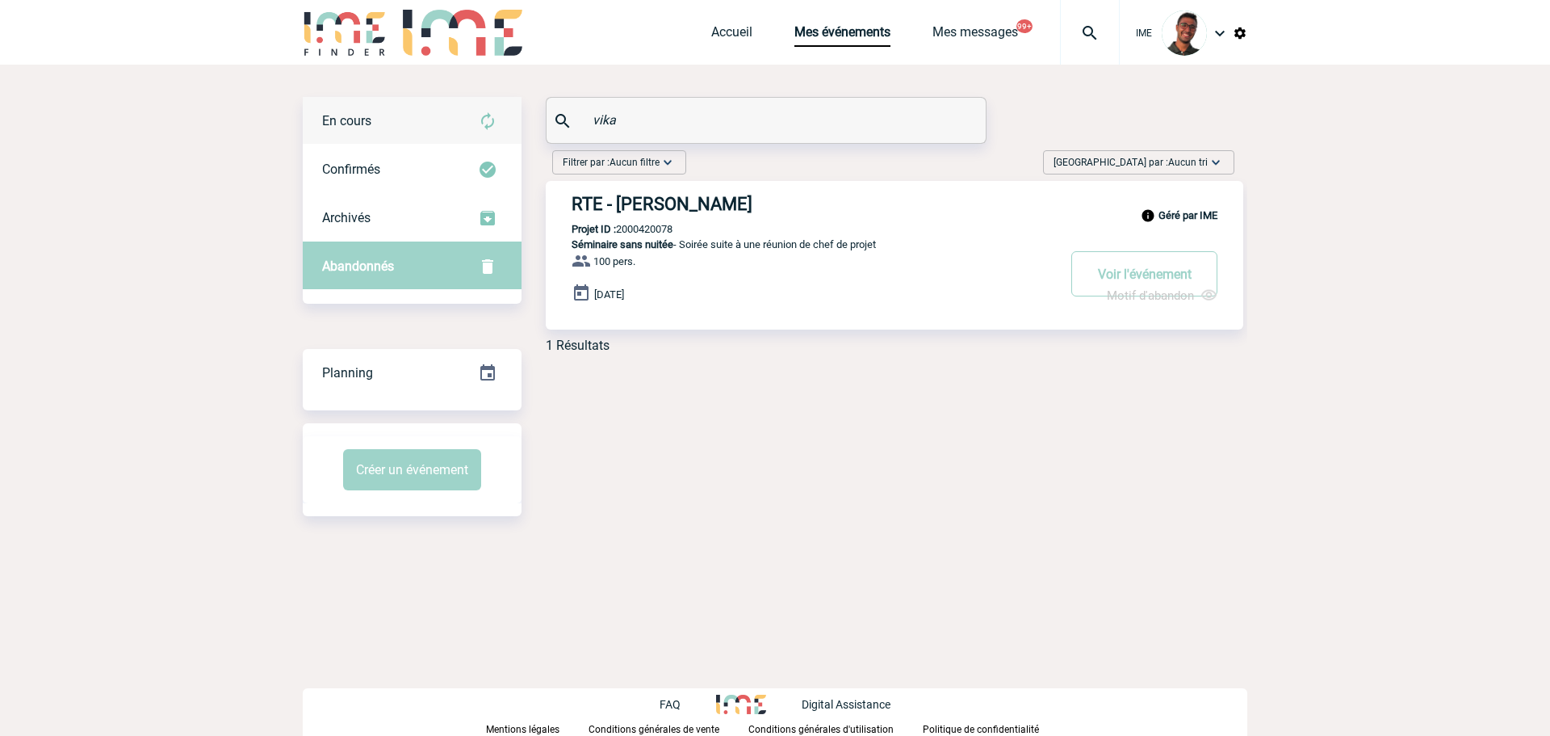
click at [427, 122] on div "En cours" at bounding box center [412, 121] width 219 height 48
